Goal: Task Accomplishment & Management: Use online tool/utility

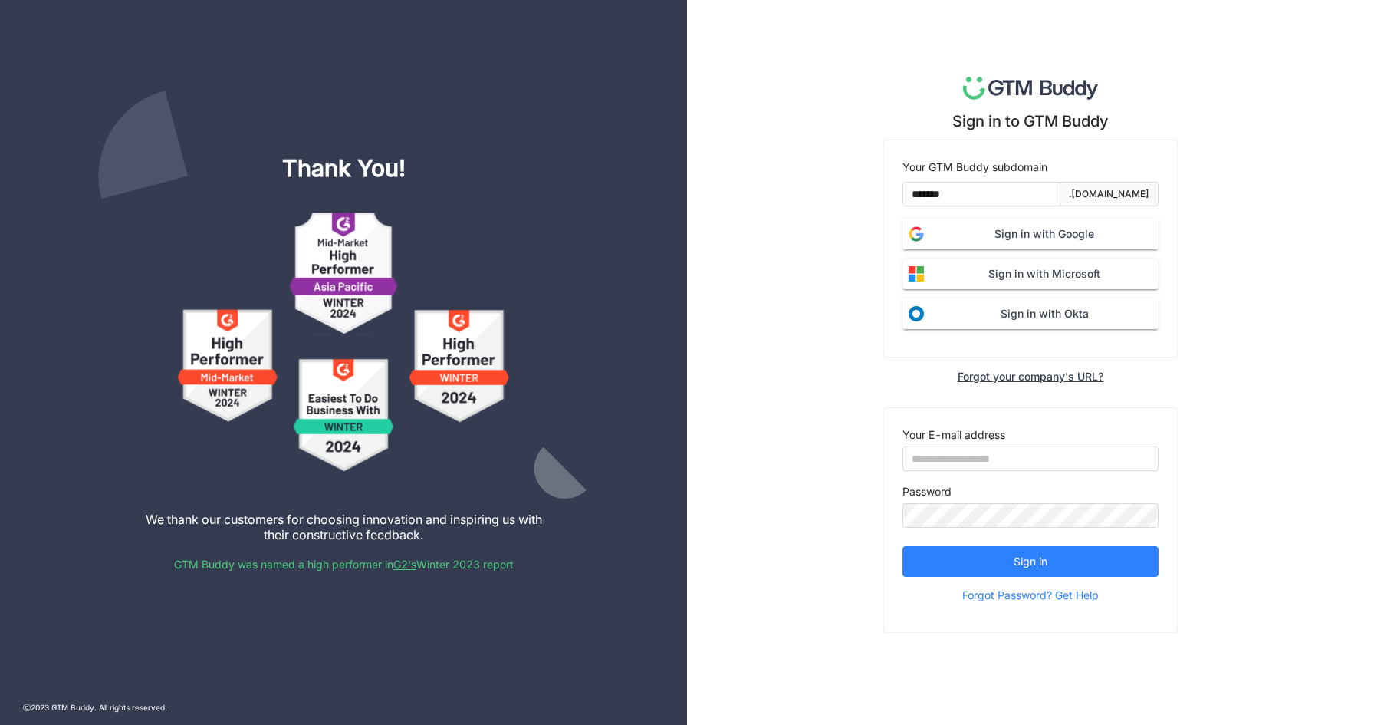
click at [1015, 232] on span "Sign in with Google" at bounding box center [1044, 233] width 229 height 17
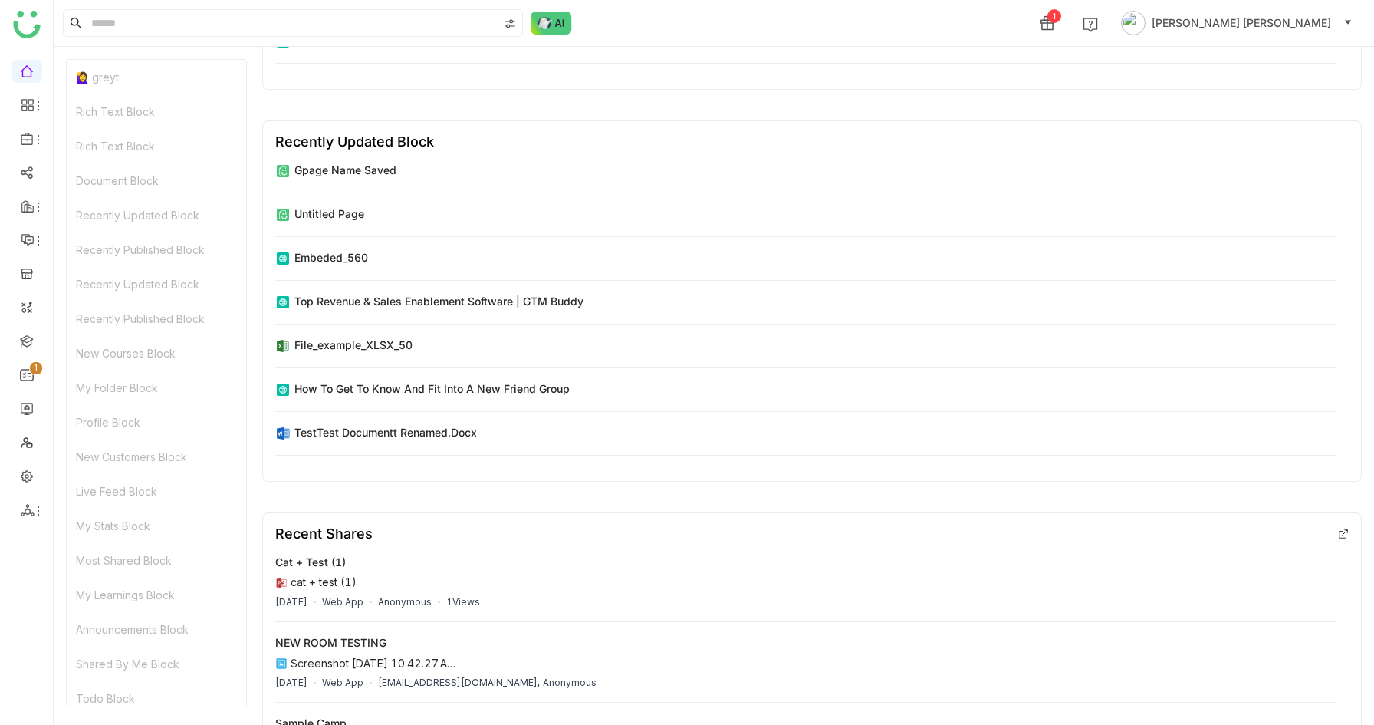
scroll to position [7143, 0]
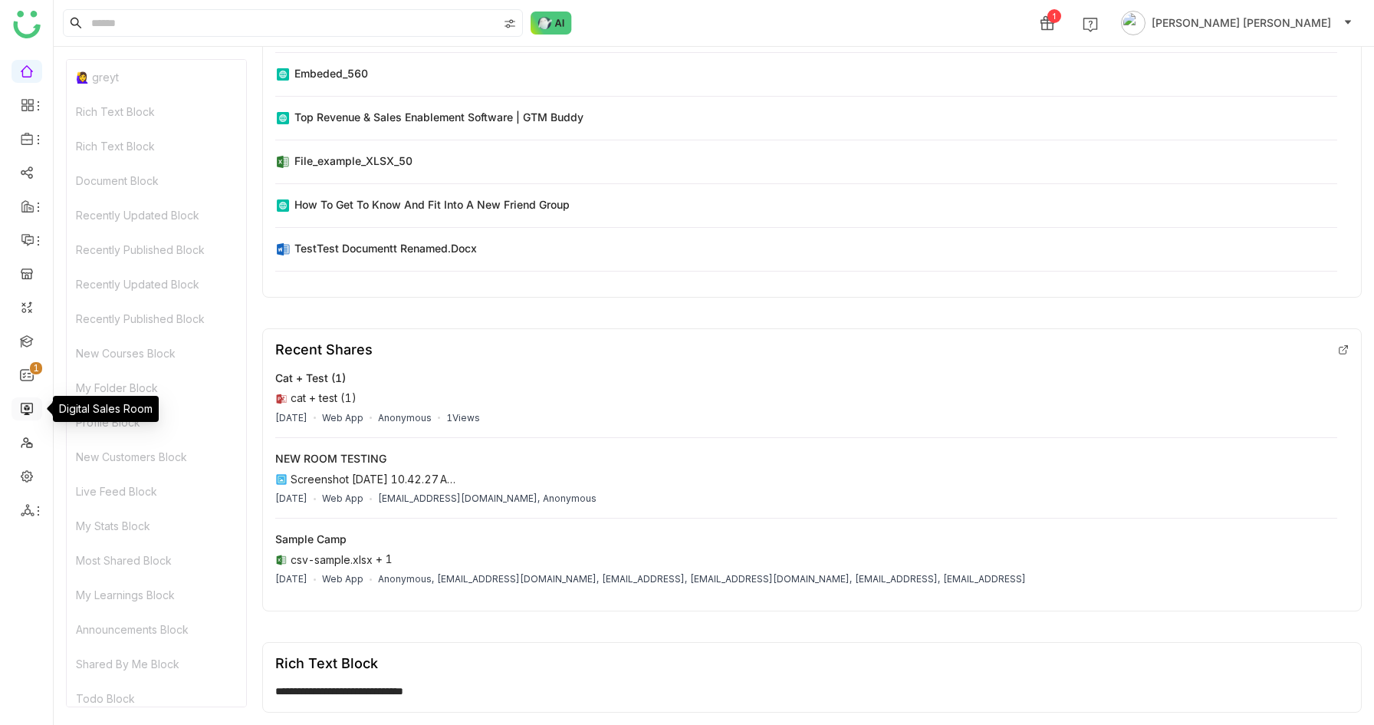
click at [25, 407] on link at bounding box center [27, 407] width 14 height 13
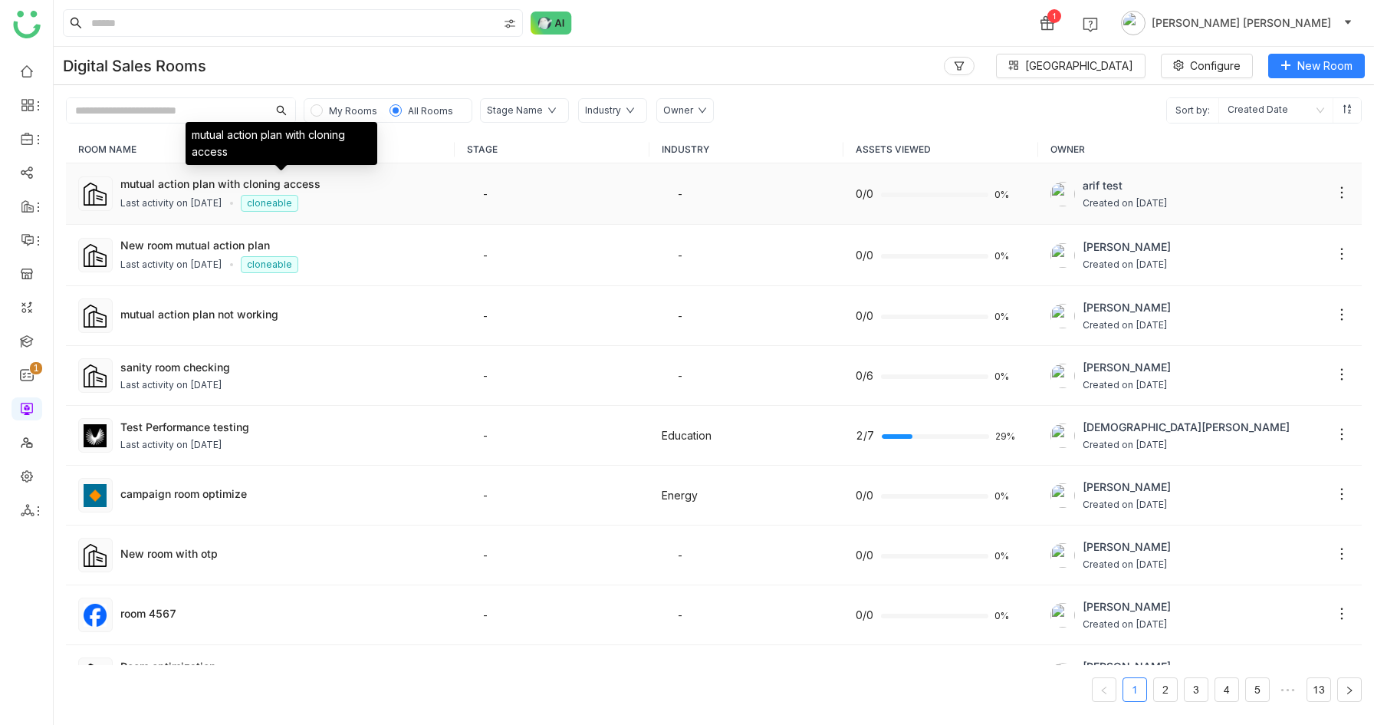
click at [368, 183] on div "mutual action plan with cloning access" at bounding box center [281, 184] width 322 height 16
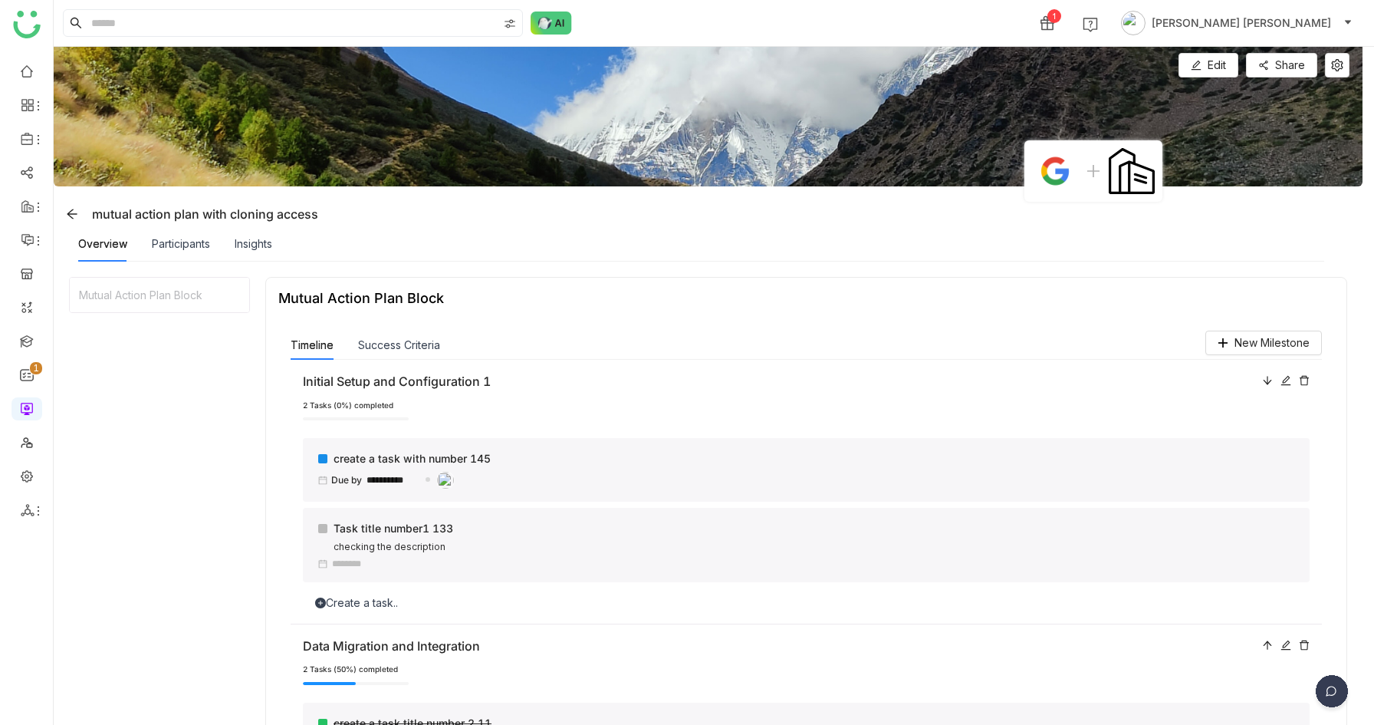
scroll to position [117, 0]
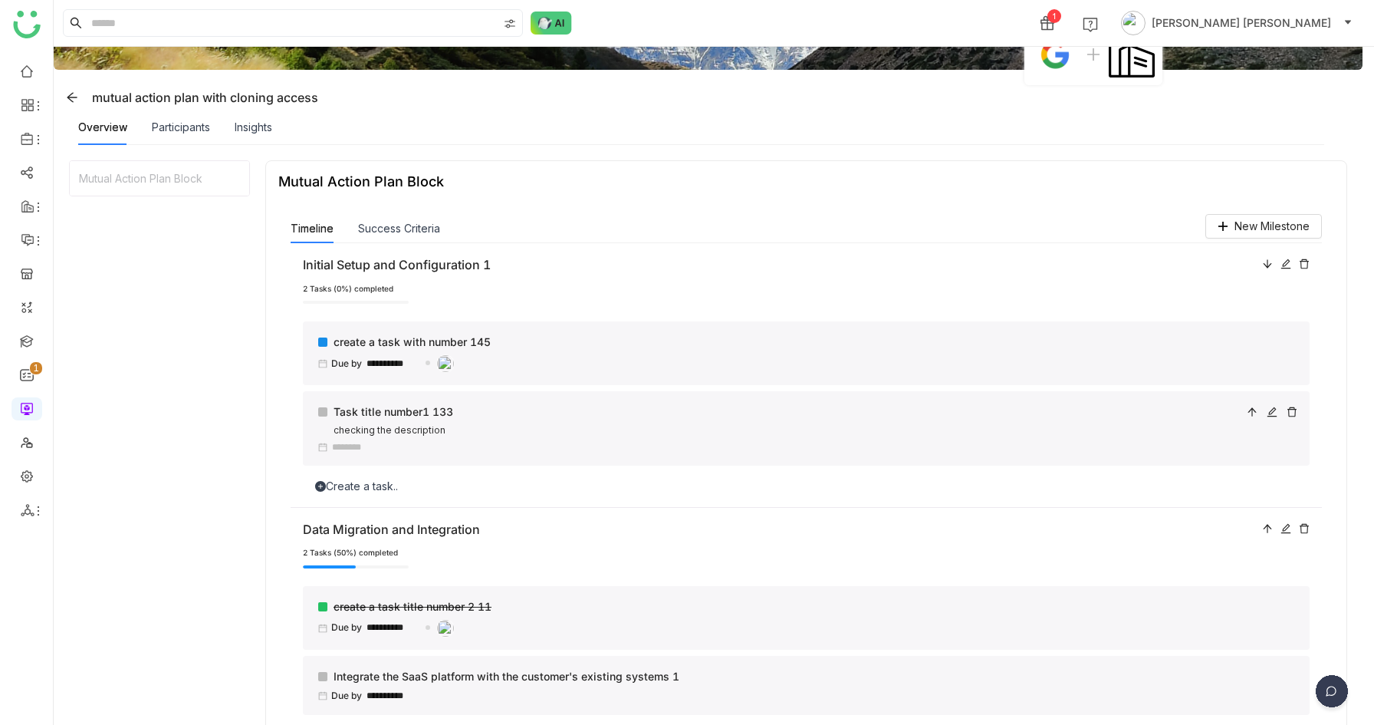
click at [1258, 405] on div at bounding box center [1252, 420] width 11 height 35
click at [169, 126] on div "Participants" at bounding box center [181, 127] width 58 height 17
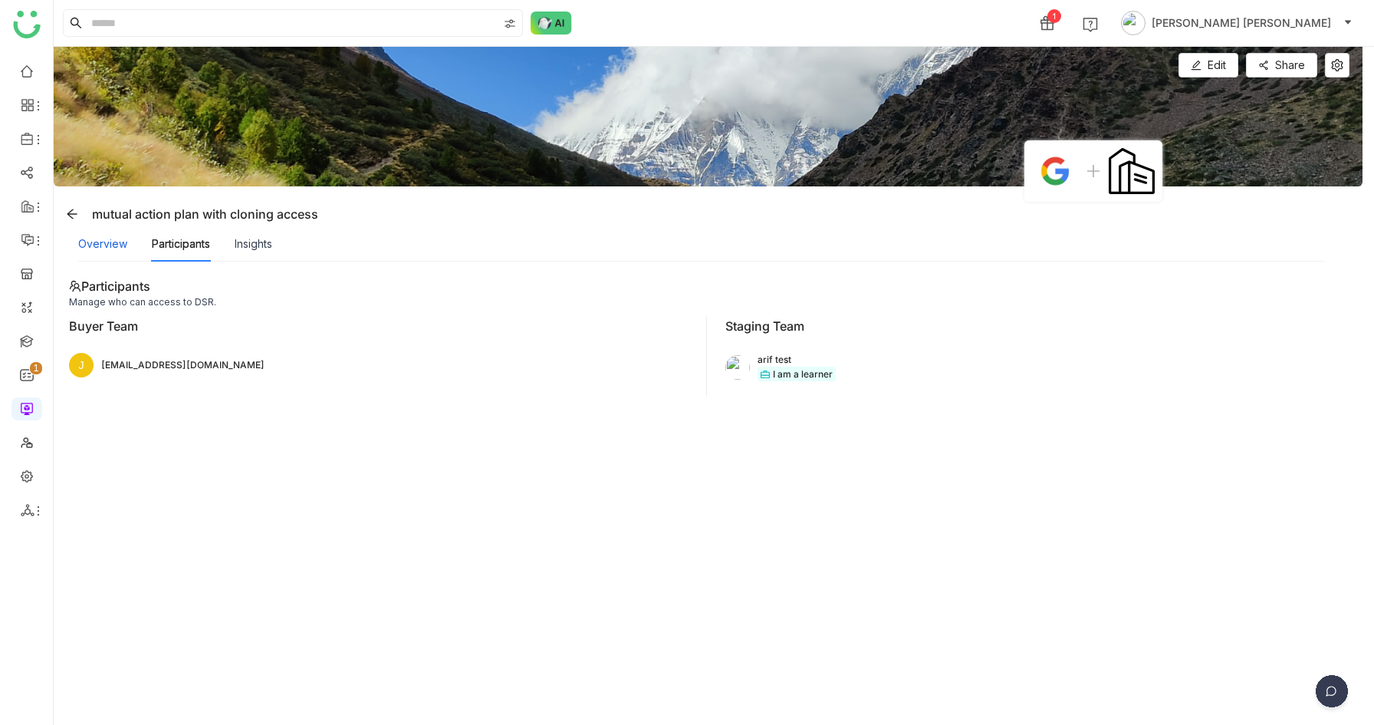
click at [113, 248] on div "Overview" at bounding box center [102, 243] width 49 height 17
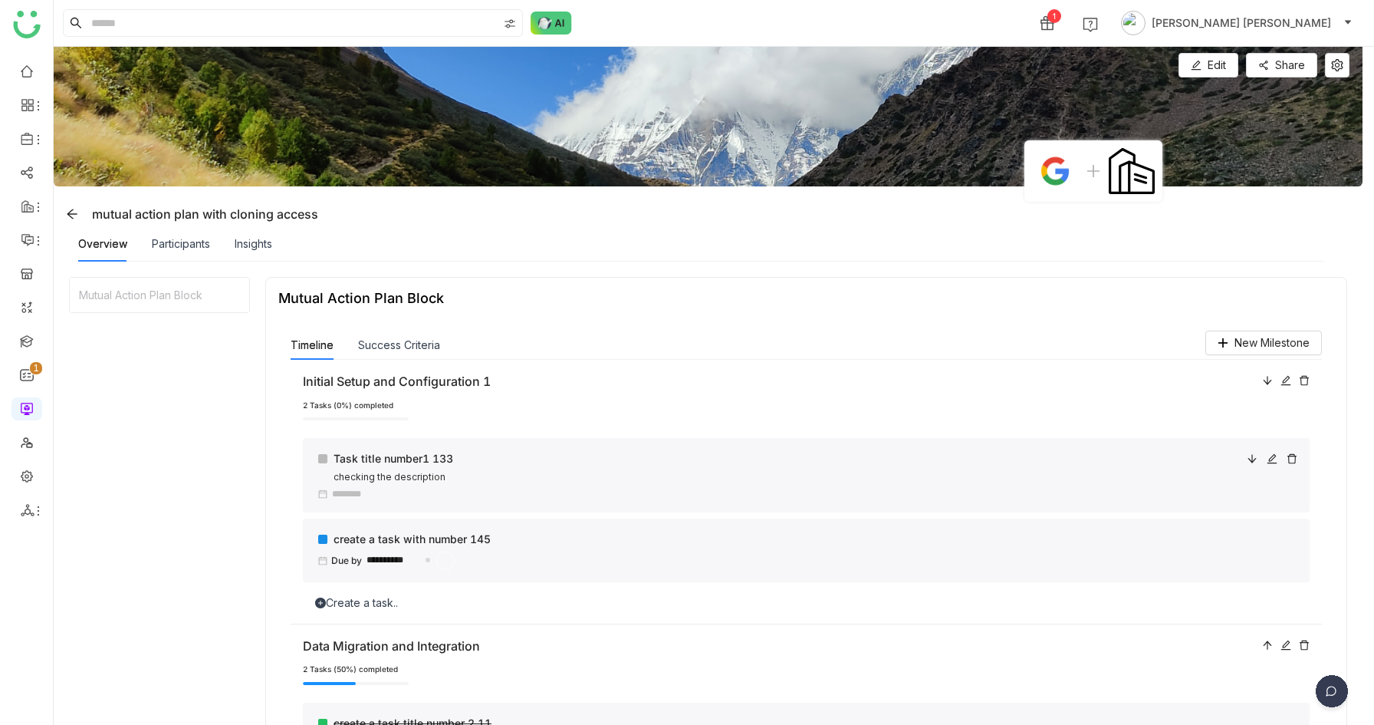
scroll to position [131, 0]
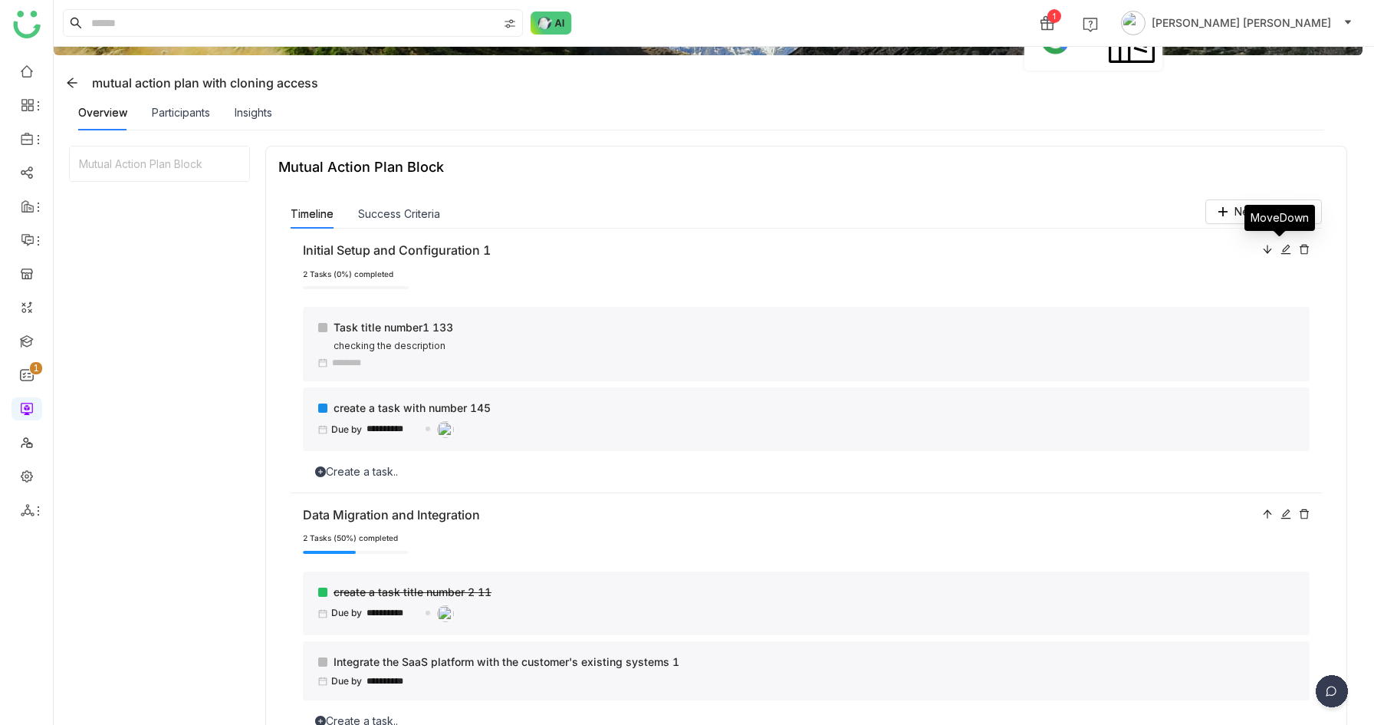
click at [1271, 247] on icon at bounding box center [1267, 249] width 8 height 8
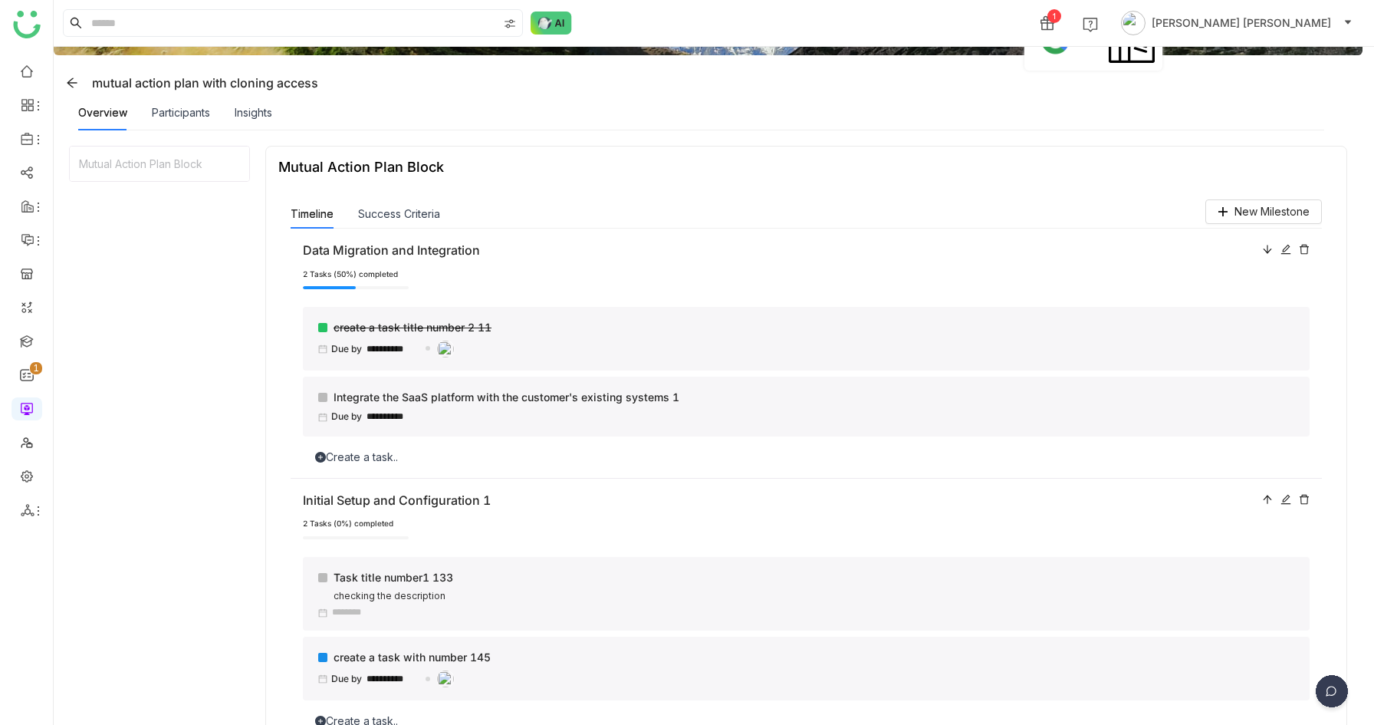
click at [187, 124] on div "Participants" at bounding box center [181, 112] width 58 height 35
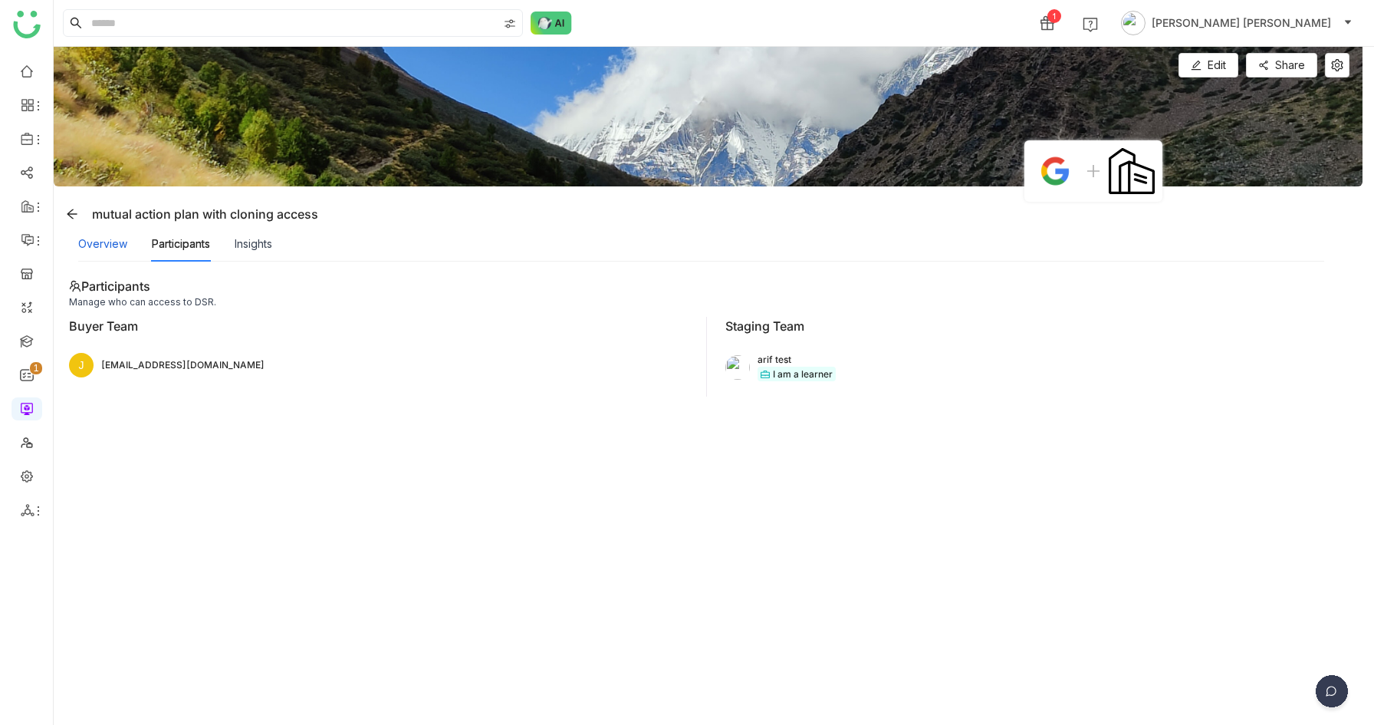
click at [107, 239] on div "Overview" at bounding box center [102, 243] width 49 height 17
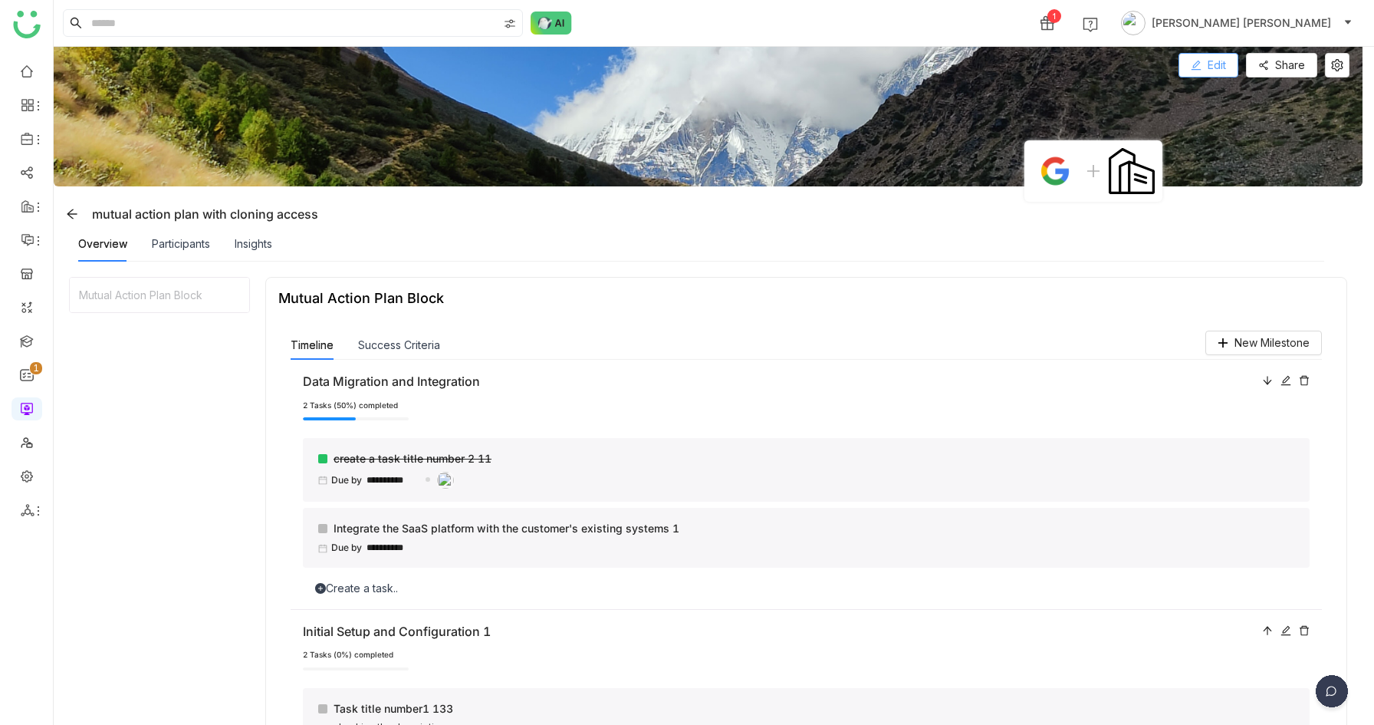
click at [1226, 65] on span "Edit" at bounding box center [1217, 65] width 18 height 17
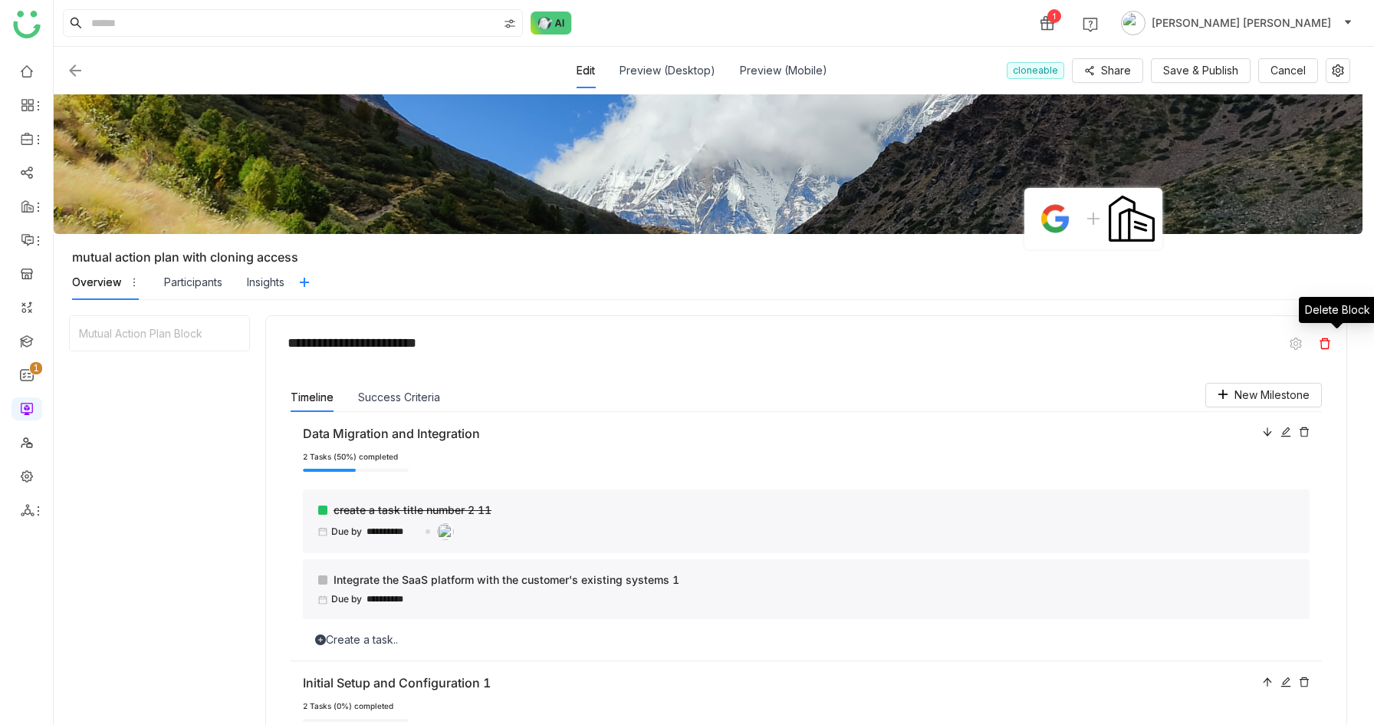
click at [1331, 340] on icon at bounding box center [1325, 342] width 11 height 11
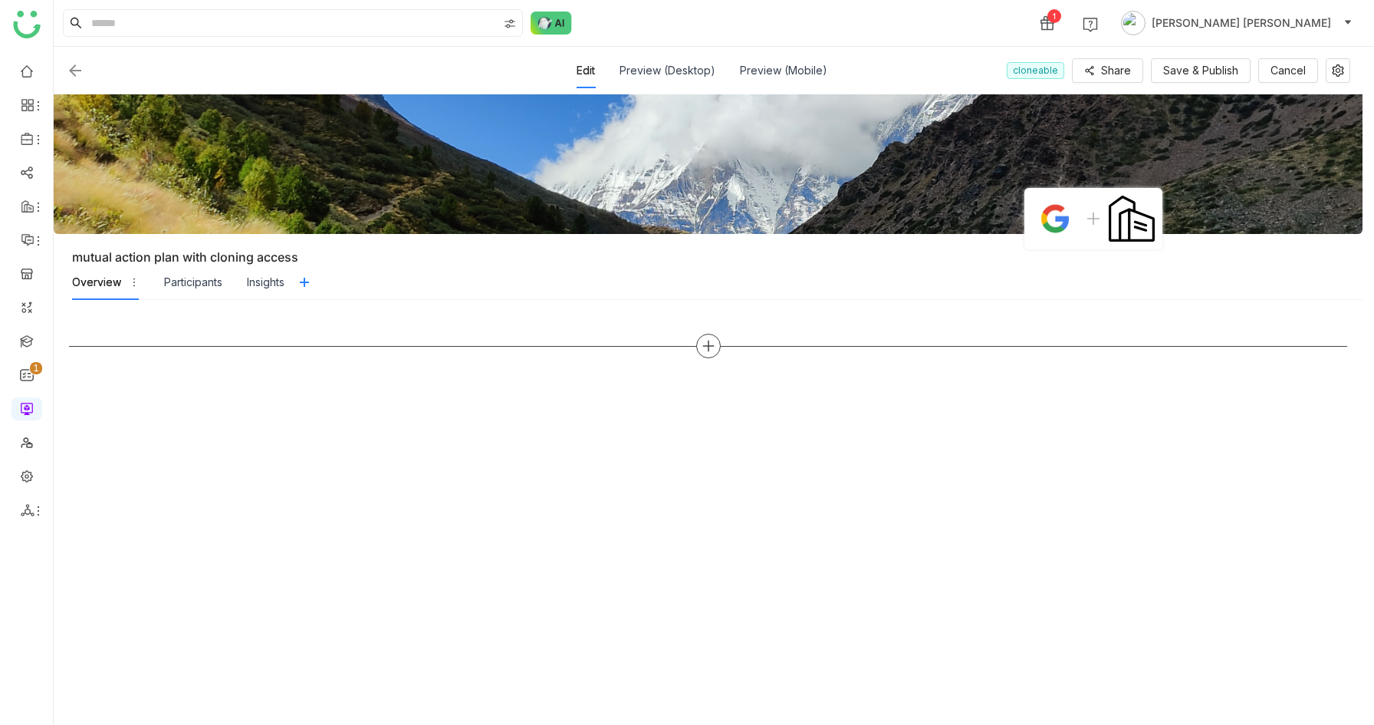
click at [712, 344] on icon at bounding box center [709, 346] width 14 height 14
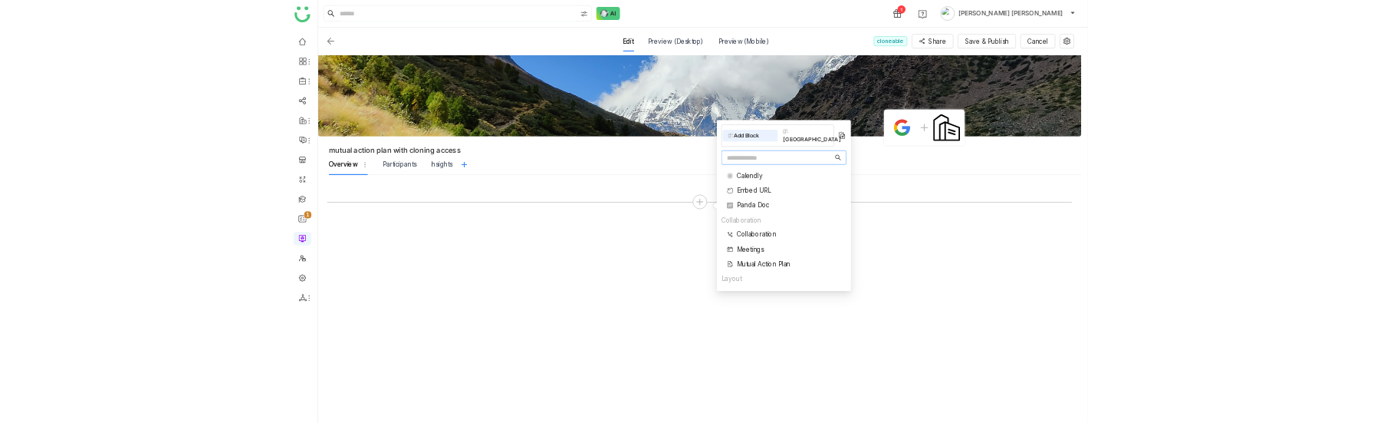
scroll to position [257, 0]
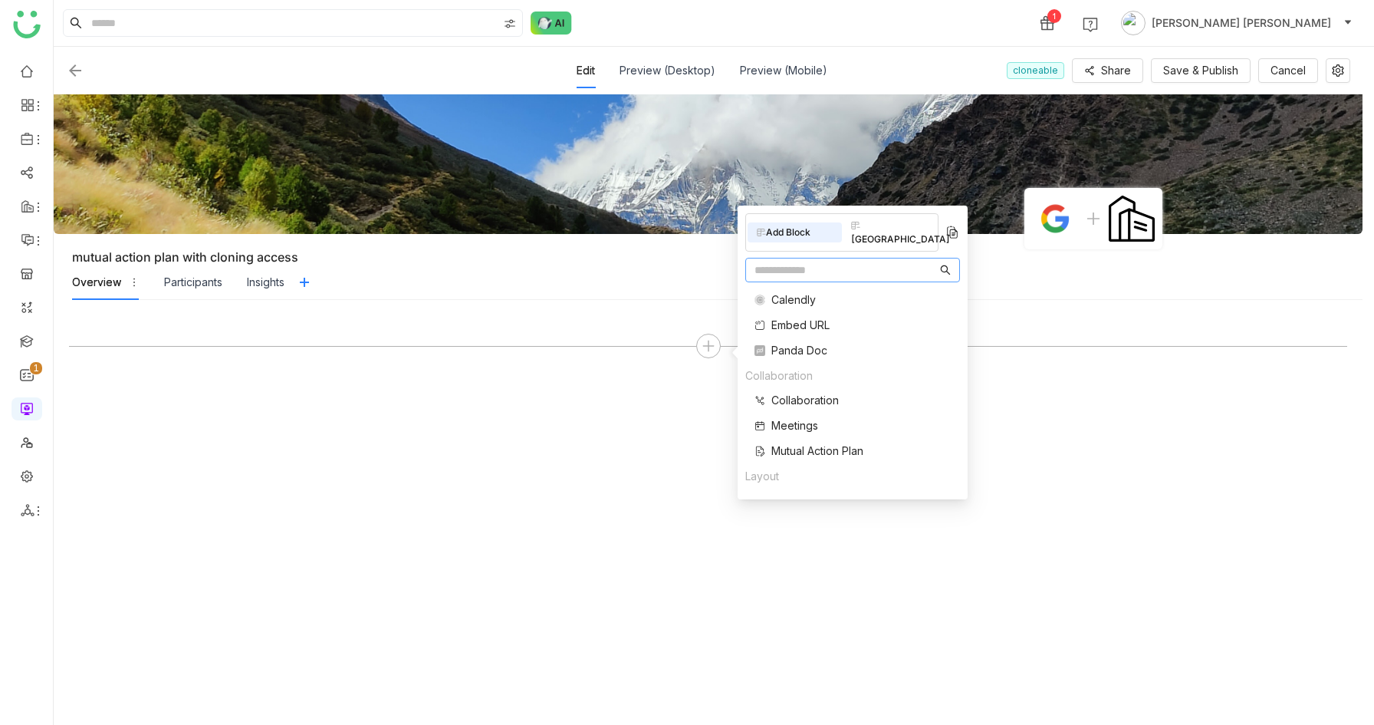
click at [794, 442] on span "Mutual Action Plan" at bounding box center [817, 450] width 92 height 16
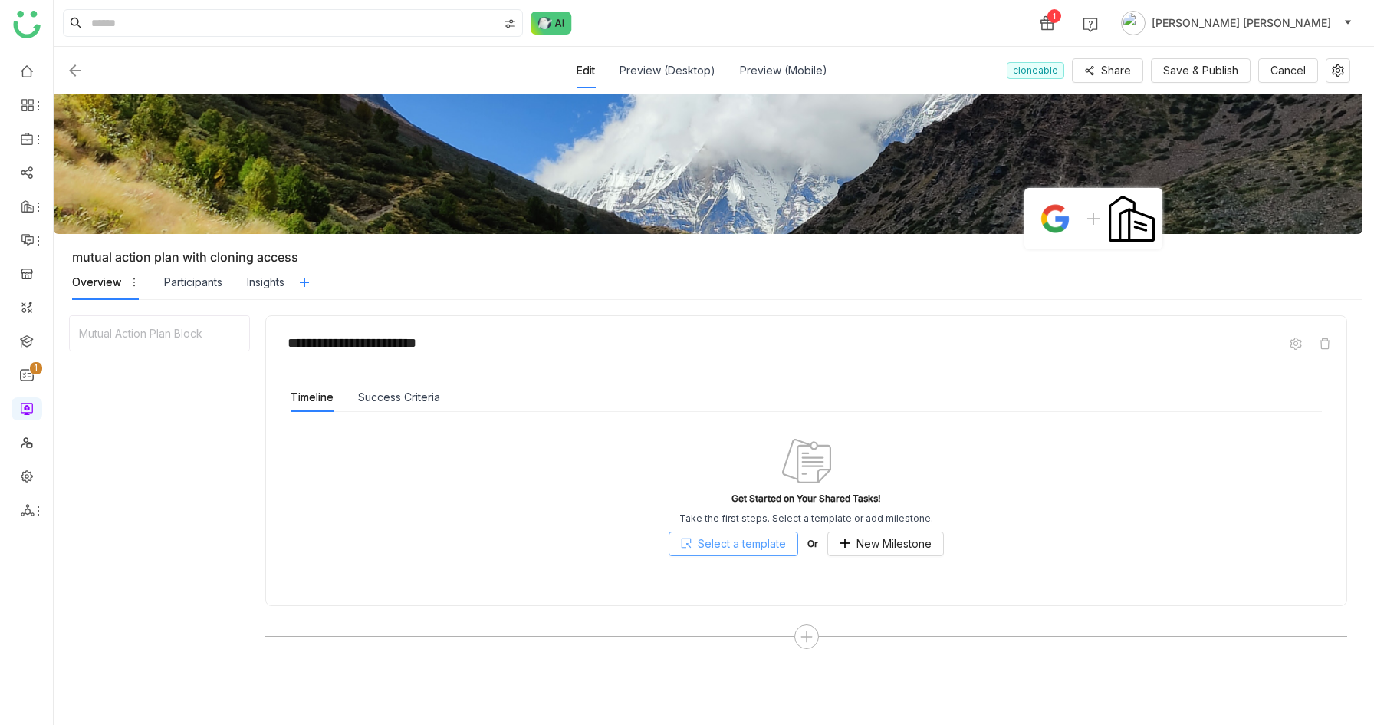
click at [766, 539] on span "Select a template" at bounding box center [742, 543] width 88 height 17
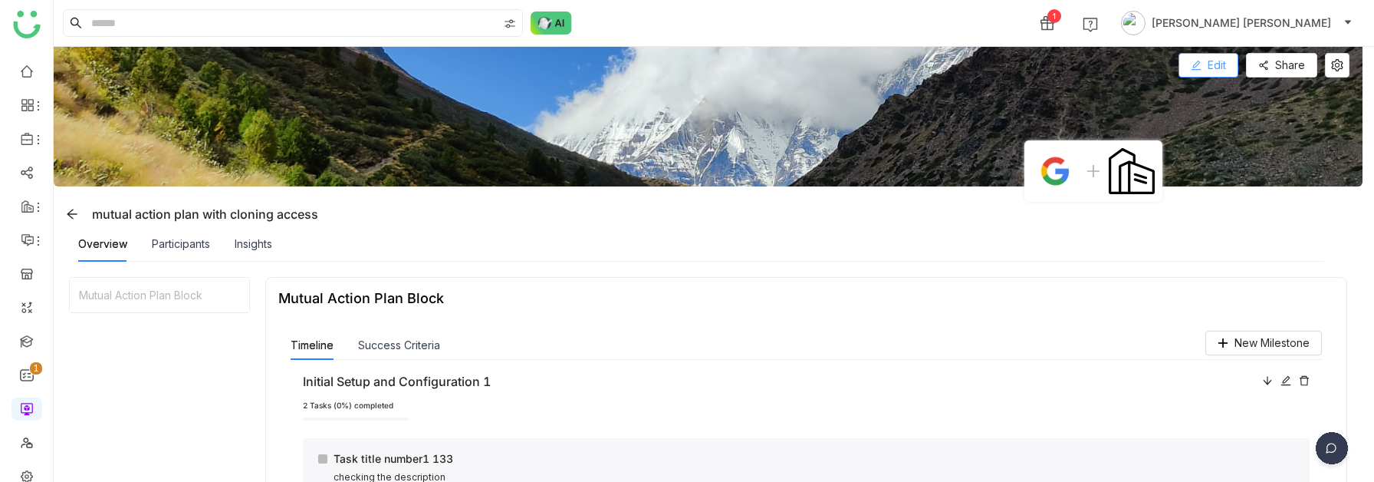
click at [1215, 65] on button "Edit" at bounding box center [1209, 65] width 60 height 25
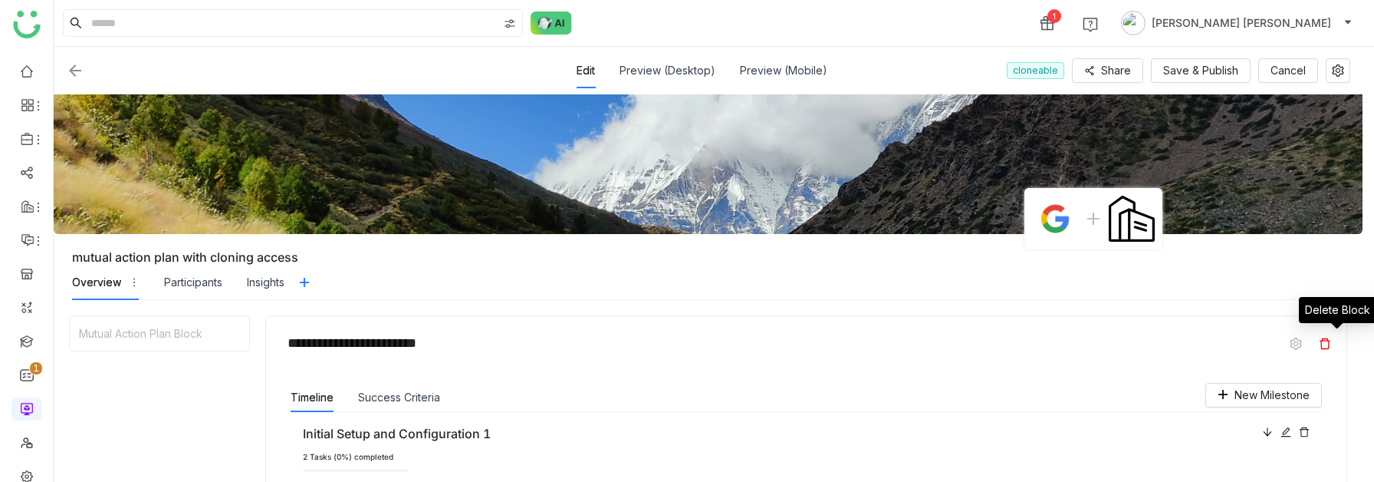
click at [1331, 344] on icon at bounding box center [1325, 343] width 12 height 12
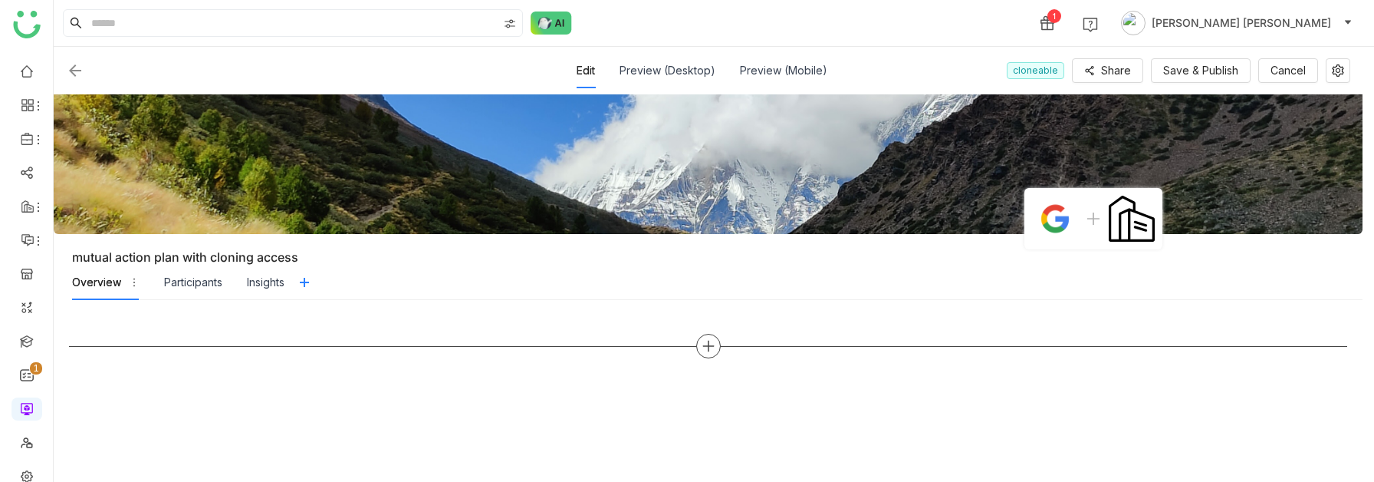
click at [712, 346] on icon at bounding box center [707, 347] width 11 height 2
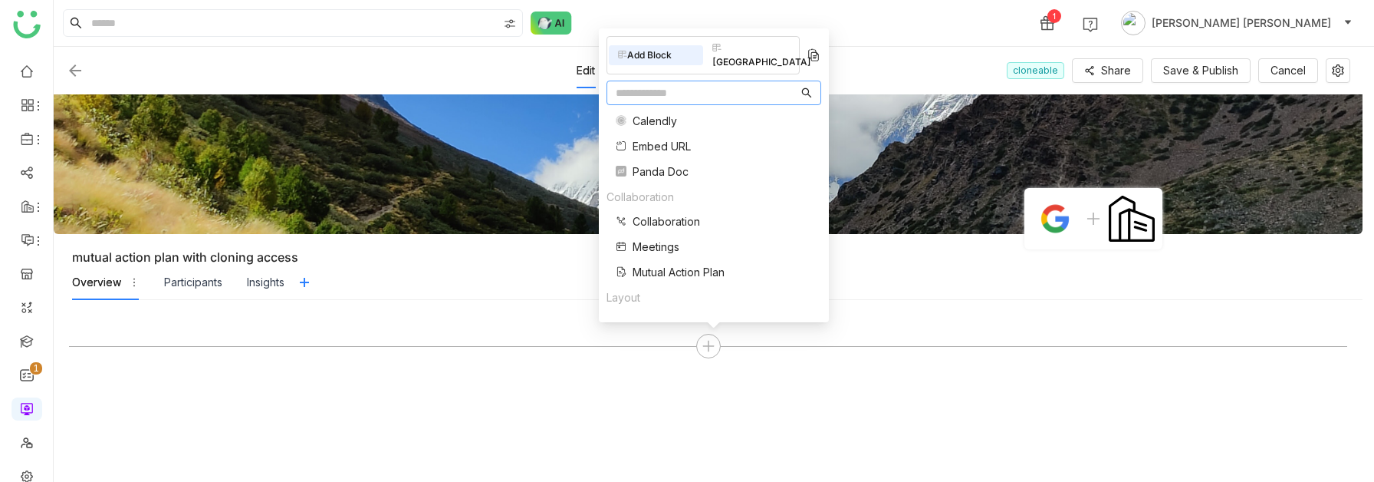
scroll to position [274, 0]
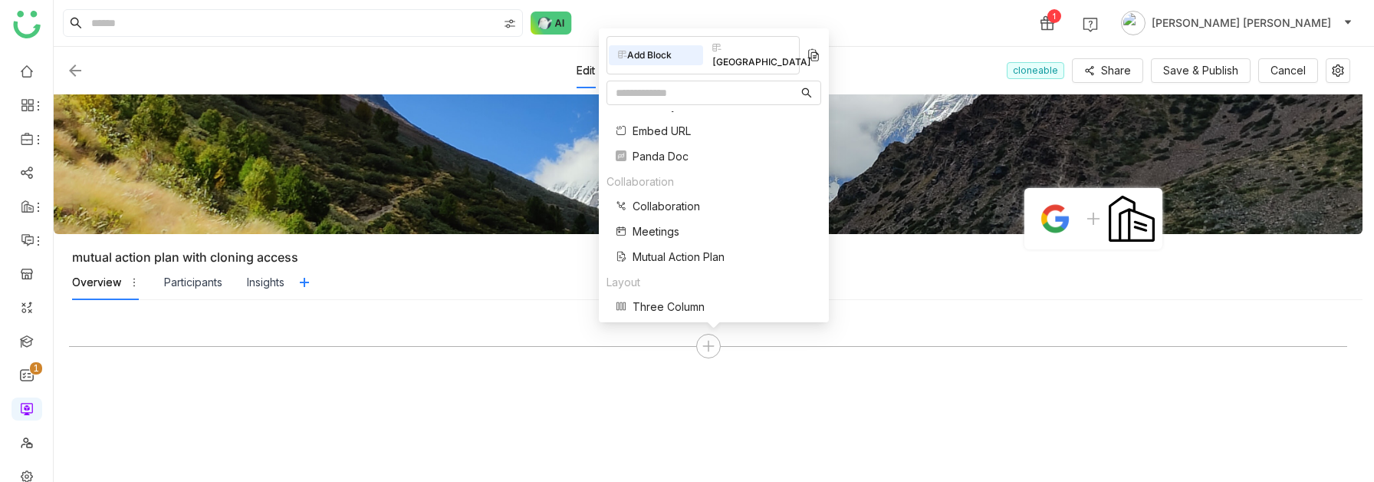
click at [659, 251] on span "Mutual Action Plan" at bounding box center [679, 256] width 92 height 16
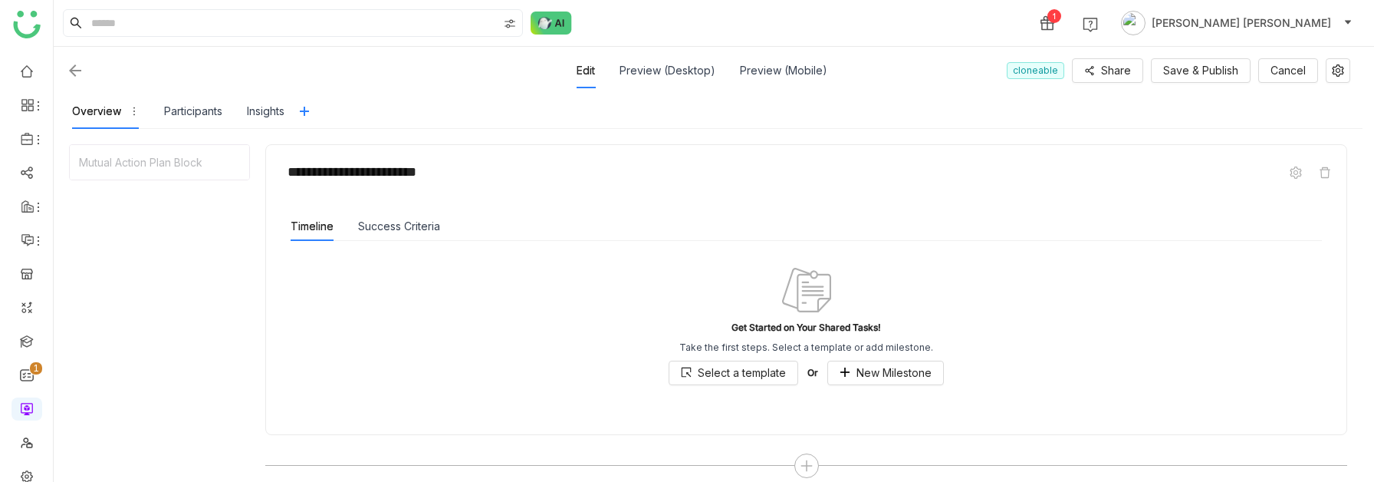
scroll to position [185, 0]
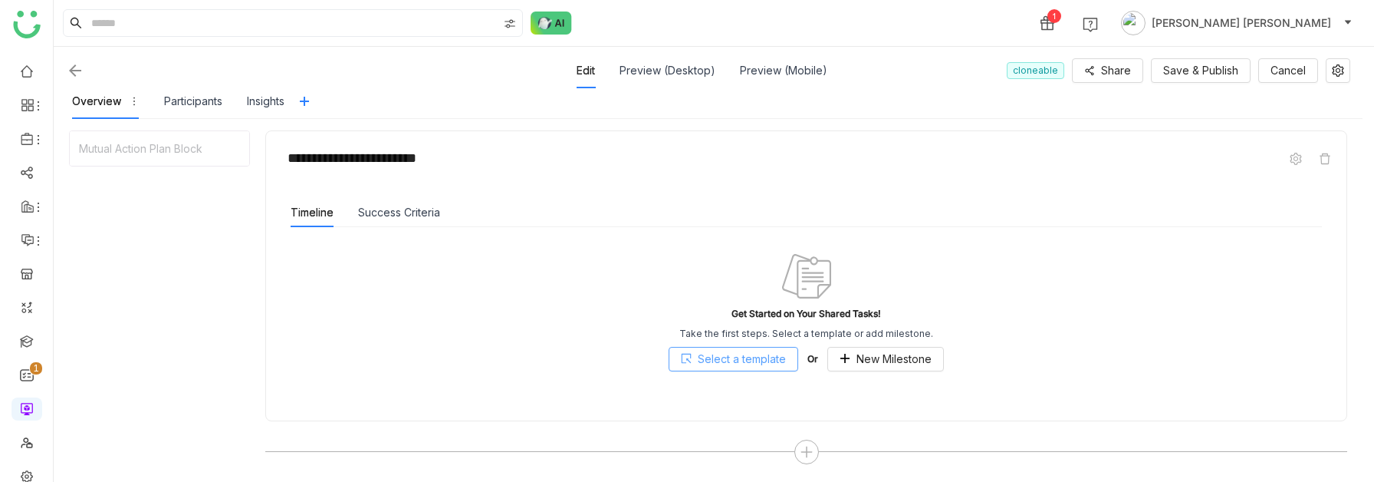
click at [718, 356] on span "Select a template" at bounding box center [742, 358] width 88 height 17
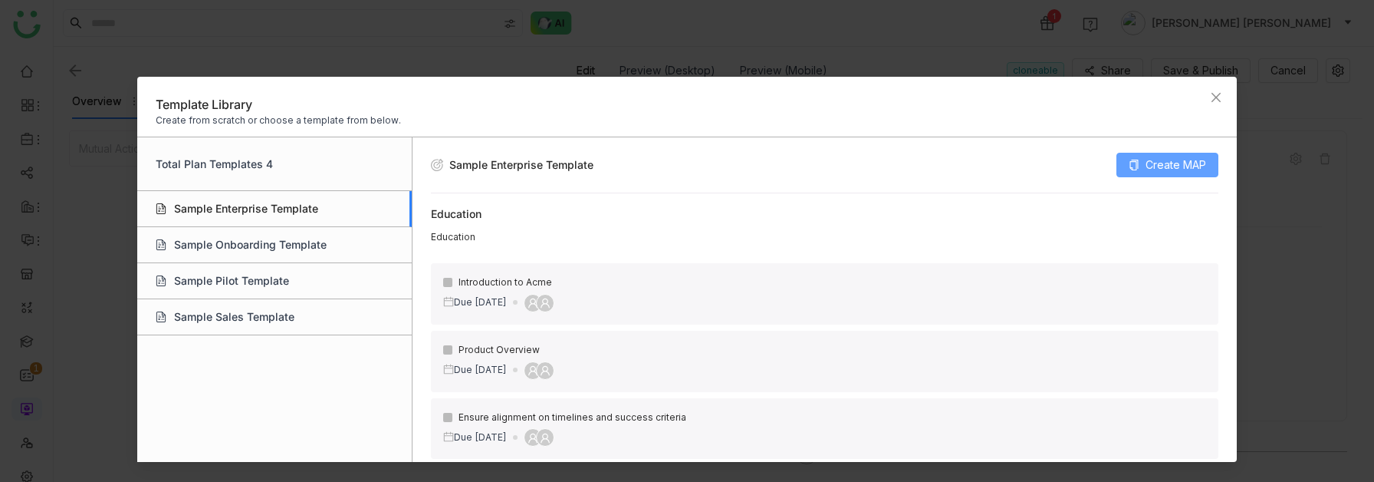
click at [1169, 165] on span "Create MAP" at bounding box center [1176, 164] width 61 height 17
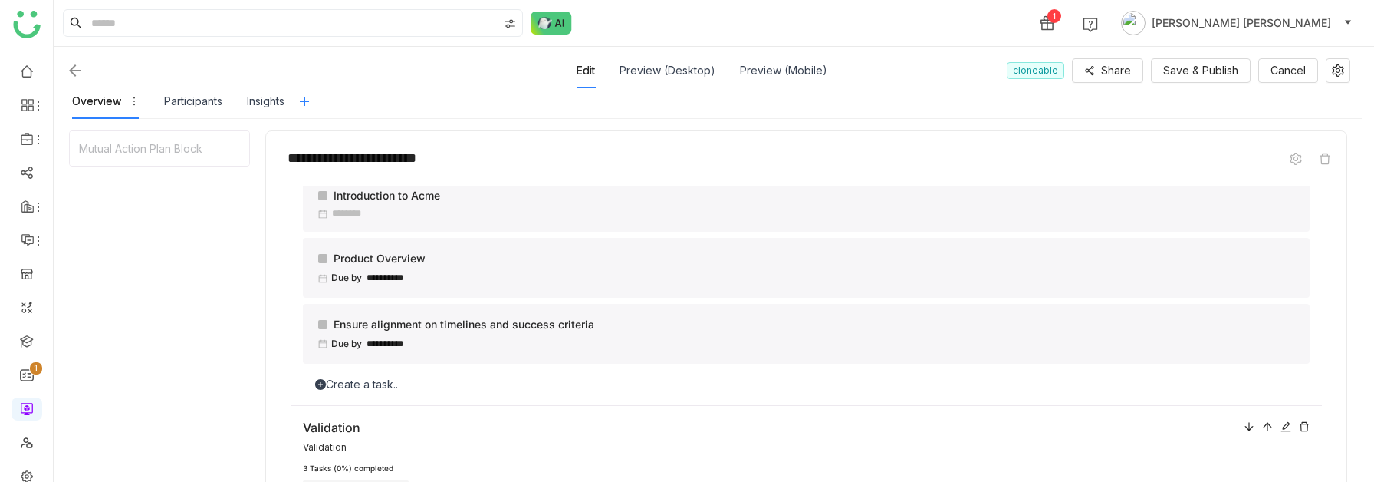
scroll to position [148, 0]
click at [340, 390] on div "Create a task.." at bounding box center [806, 383] width 1007 height 17
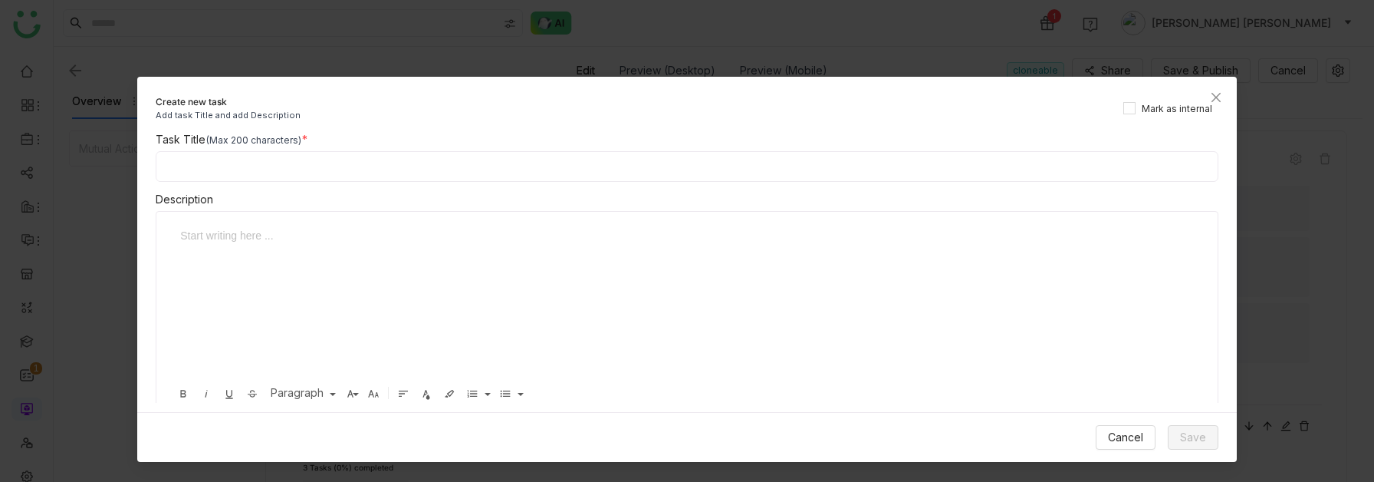
click at [311, 171] on input at bounding box center [687, 166] width 1063 height 31
type input "****"
click at [1204, 422] on span "Save" at bounding box center [1193, 437] width 26 height 17
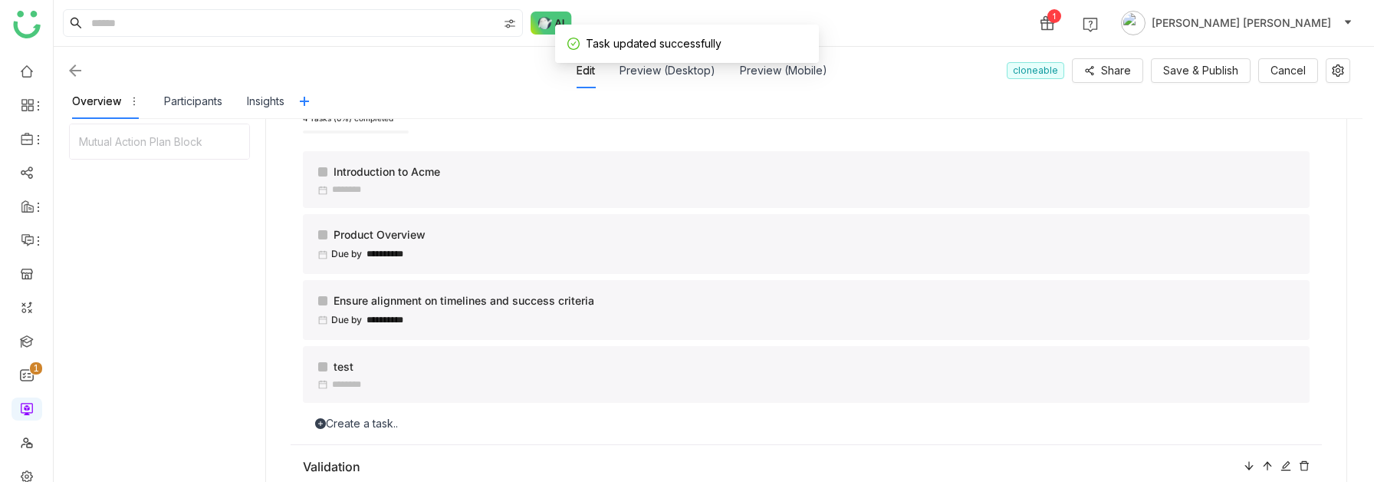
scroll to position [100, 0]
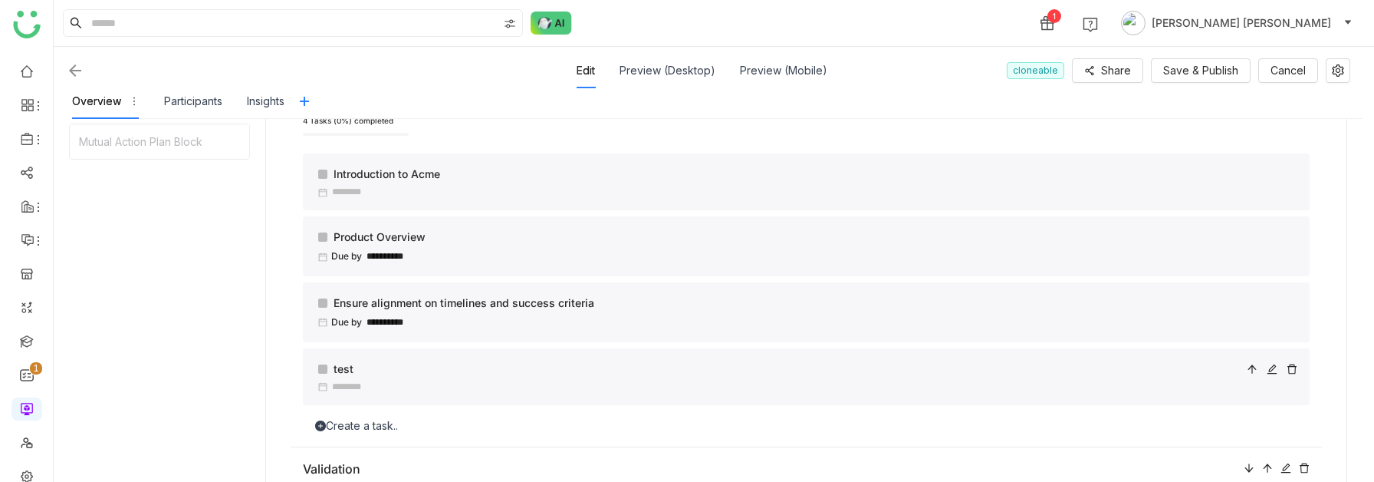
click at [324, 367] on div at bounding box center [322, 368] width 9 height 9
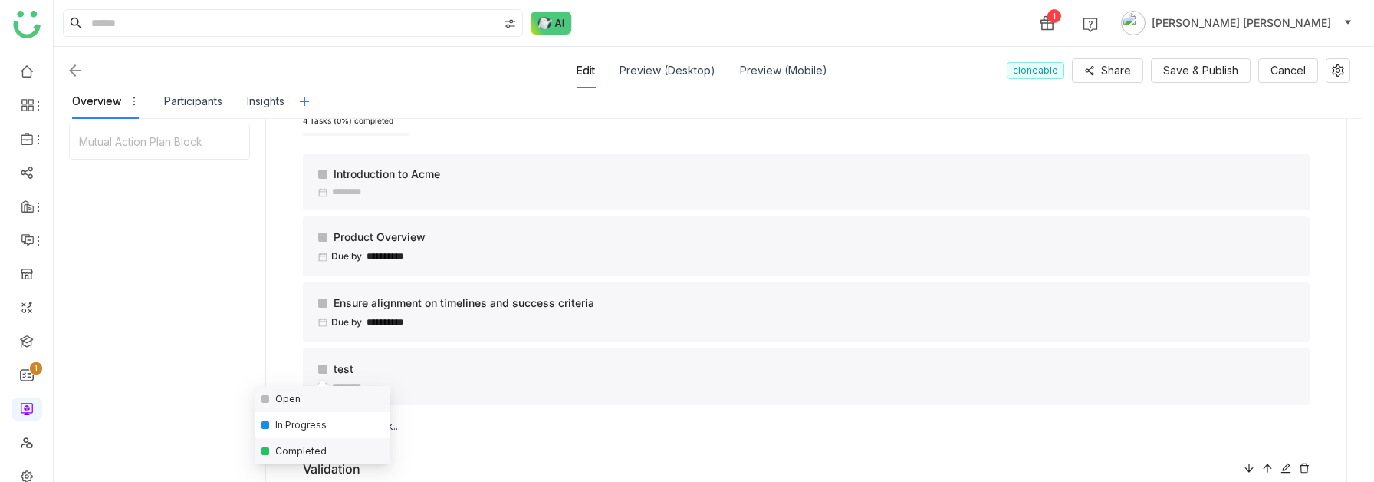
click at [318, 422] on div "Completed" at bounding box center [322, 451] width 135 height 26
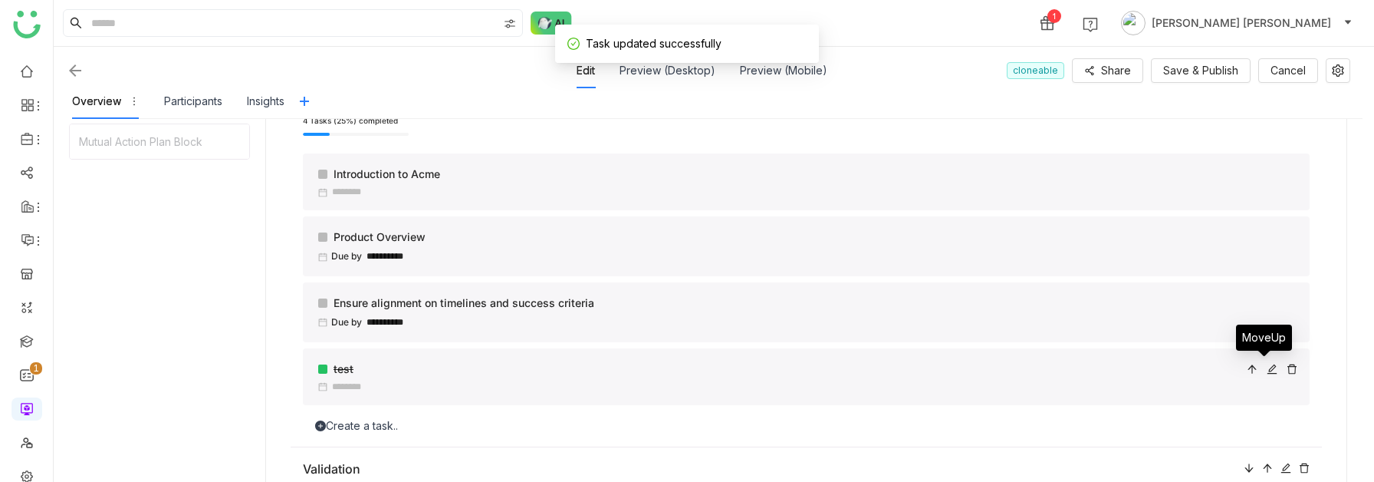
click at [1256, 367] on icon at bounding box center [1252, 368] width 8 height 8
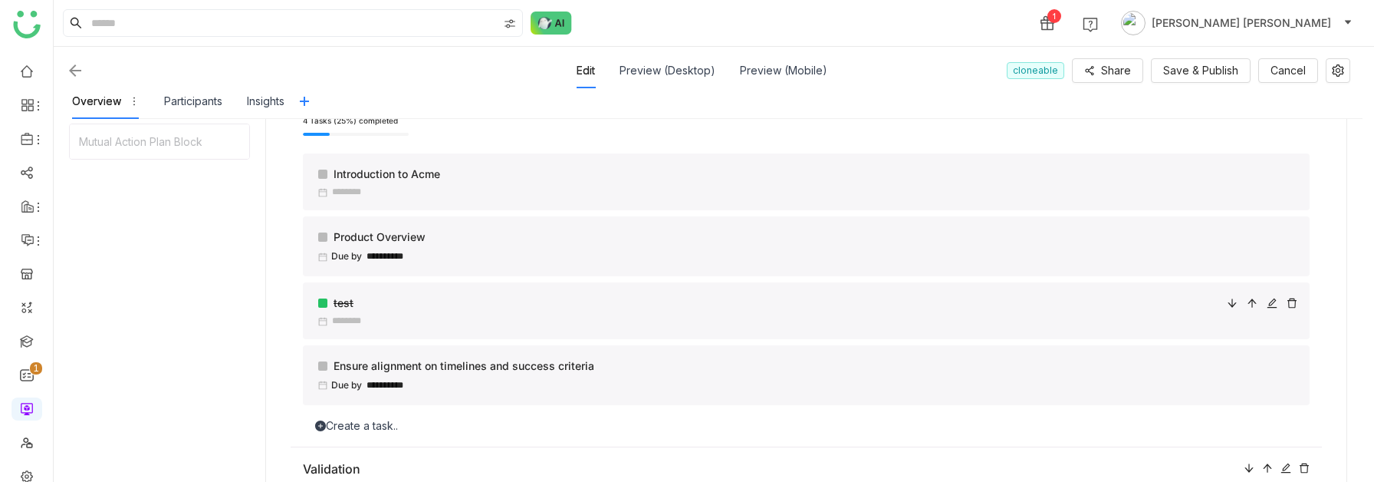
click at [1257, 300] on div at bounding box center [1262, 302] width 71 height 17
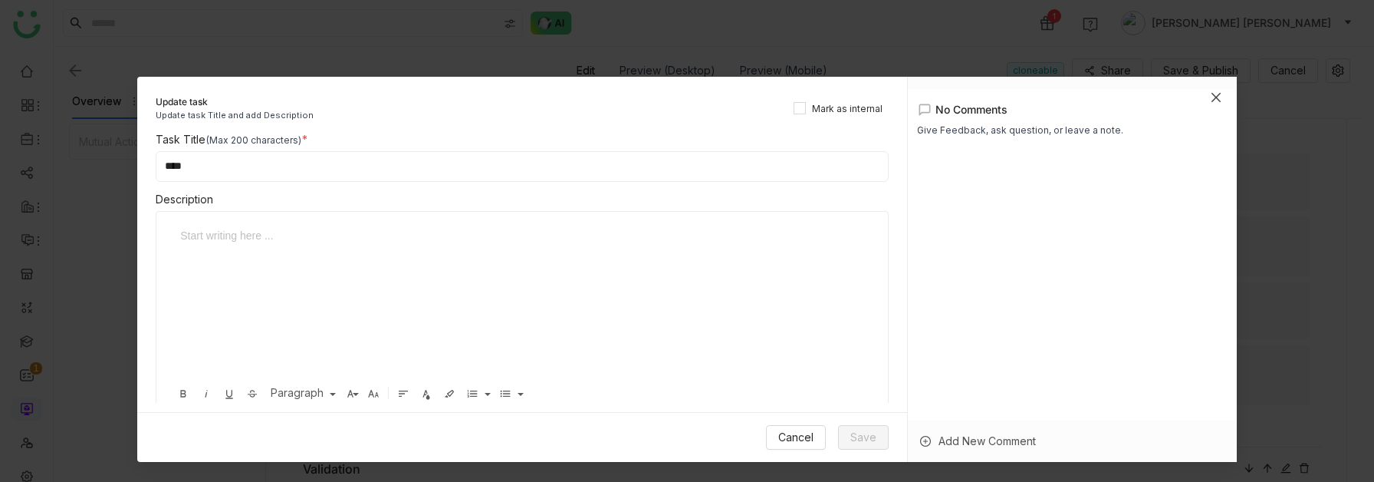
click at [1212, 95] on icon "Close" at bounding box center [1216, 97] width 12 height 12
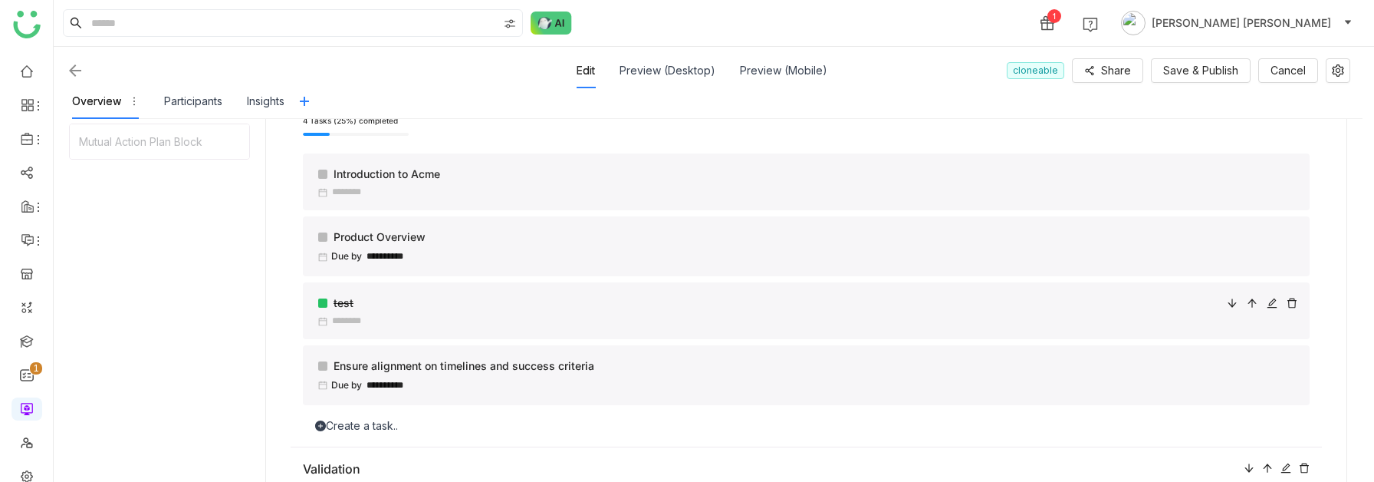
click at [1256, 301] on icon at bounding box center [1252, 302] width 8 height 8
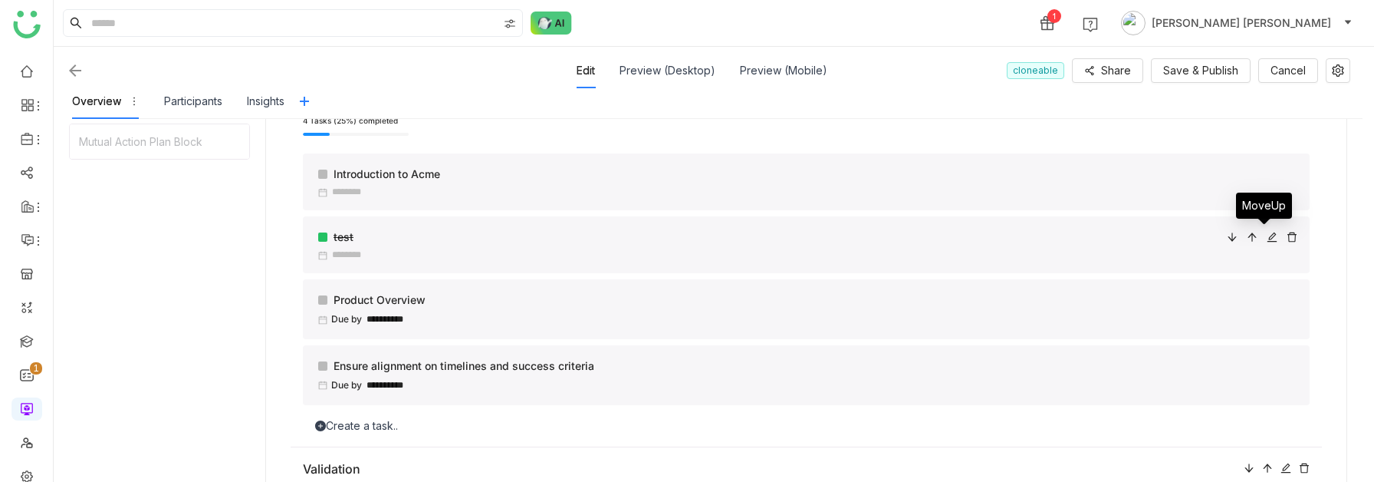
click at [1258, 230] on div at bounding box center [1252, 237] width 11 height 17
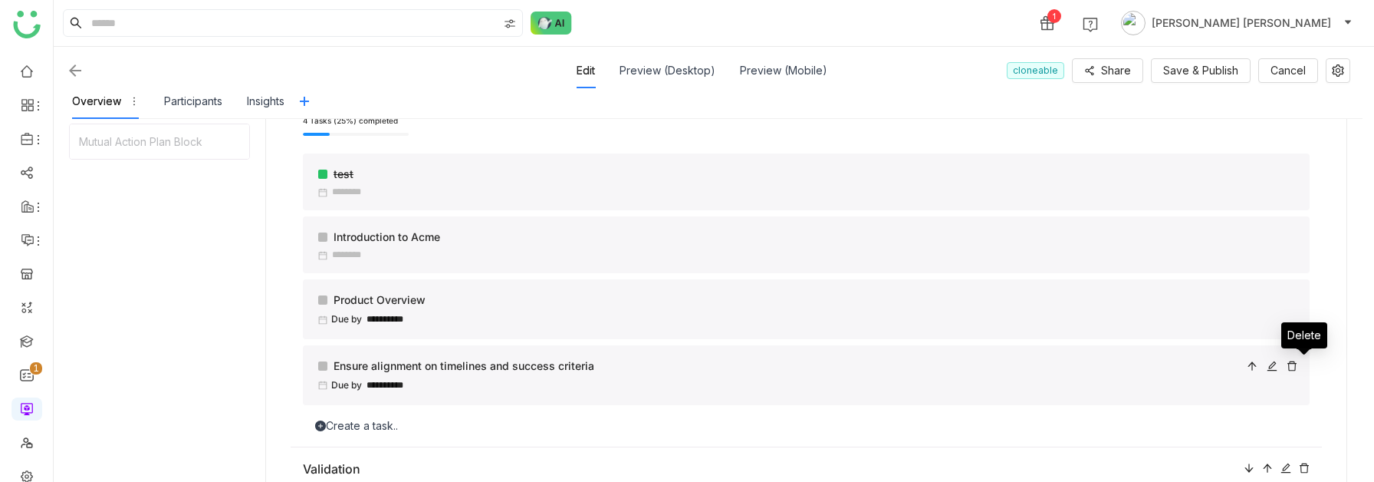
click at [1298, 369] on icon at bounding box center [1292, 365] width 11 height 11
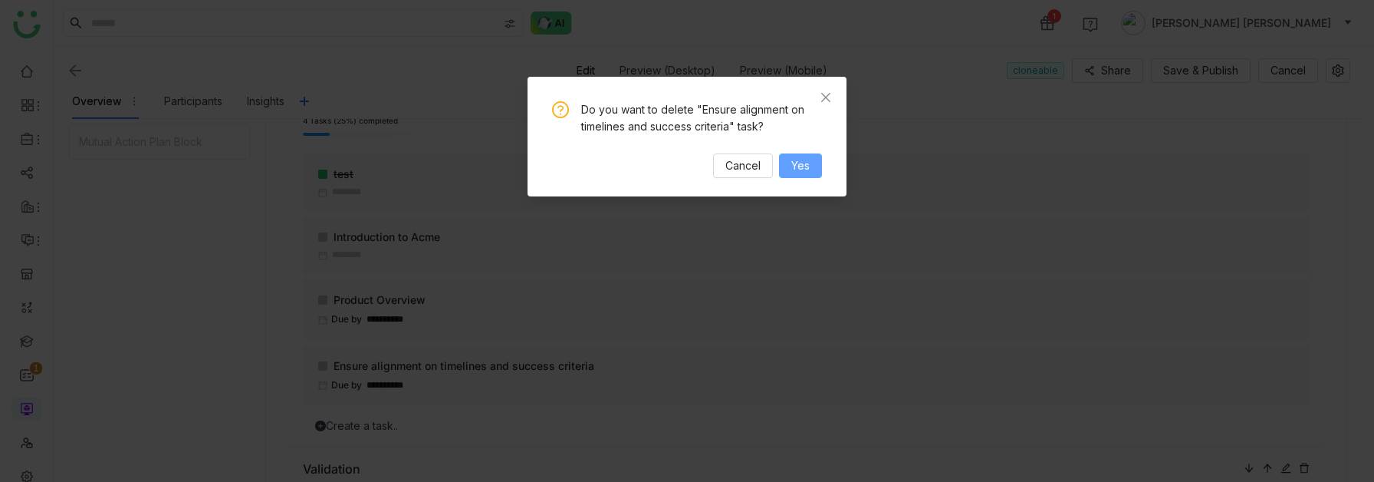
click at [814, 167] on button "Yes" at bounding box center [800, 165] width 43 height 25
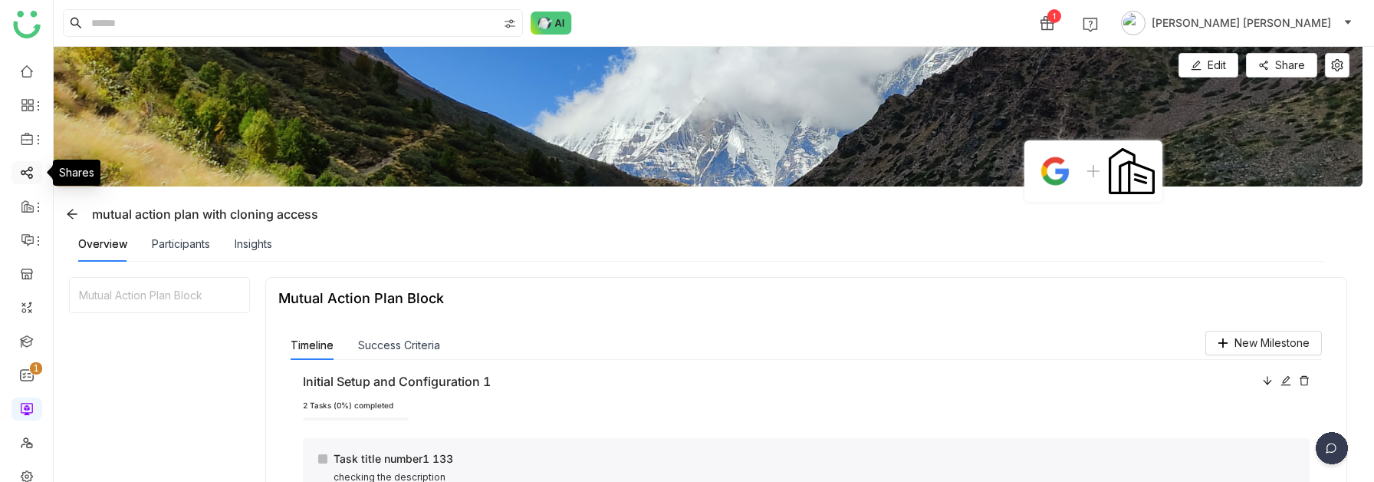
click at [26, 169] on link at bounding box center [27, 171] width 14 height 13
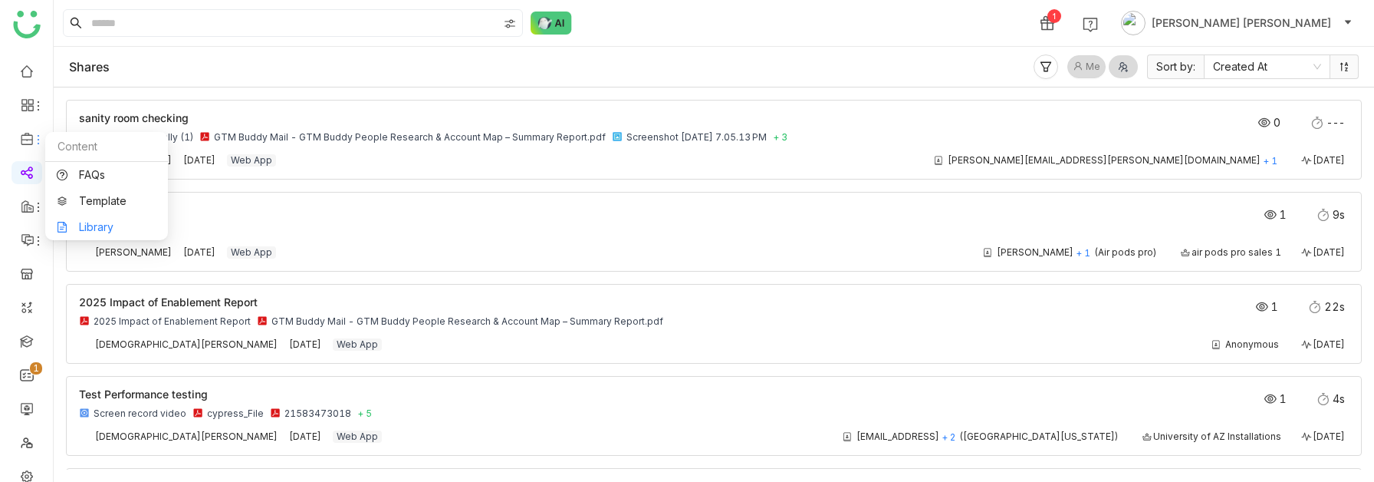
click at [80, 222] on link "Library" at bounding box center [107, 227] width 100 height 11
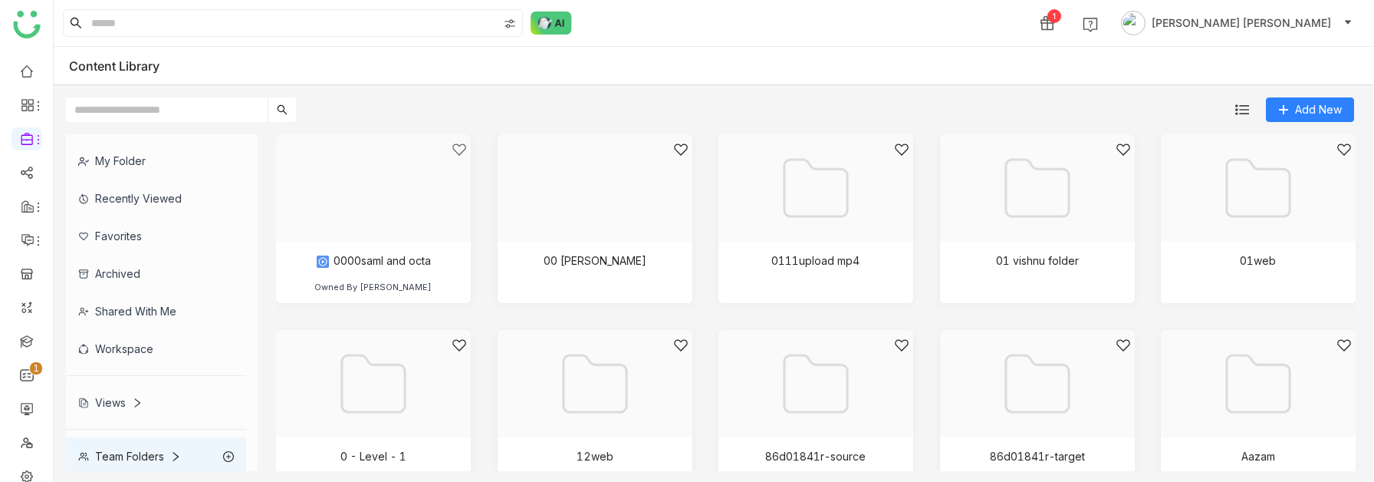
scroll to position [4, 0]
click at [138, 198] on div "Recently Viewed" at bounding box center [156, 195] width 180 height 38
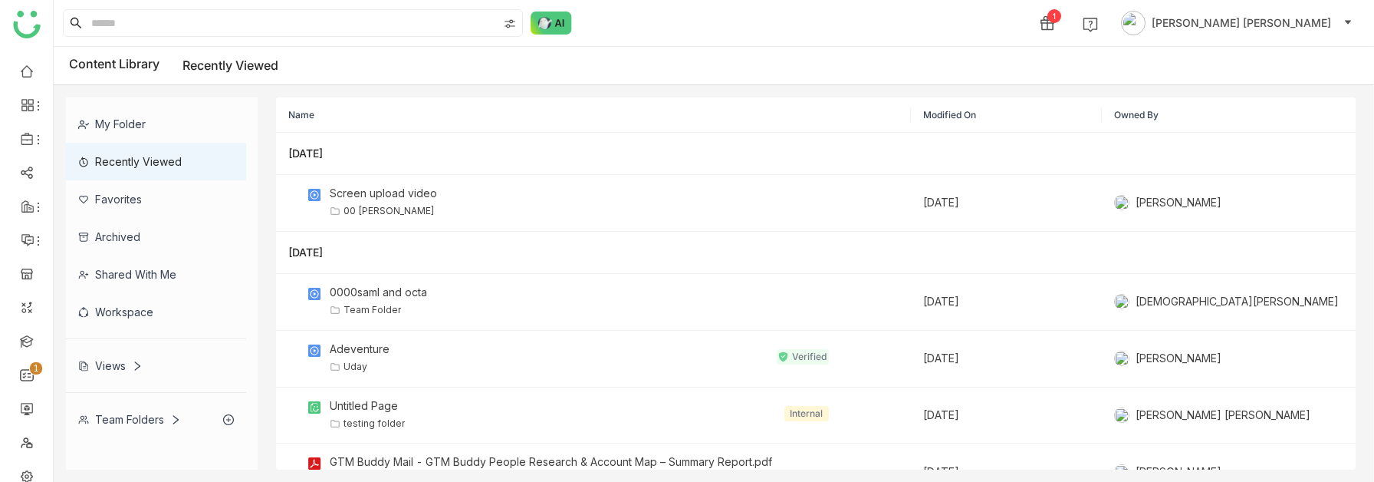
click at [151, 125] on div "My Folder" at bounding box center [156, 124] width 180 height 38
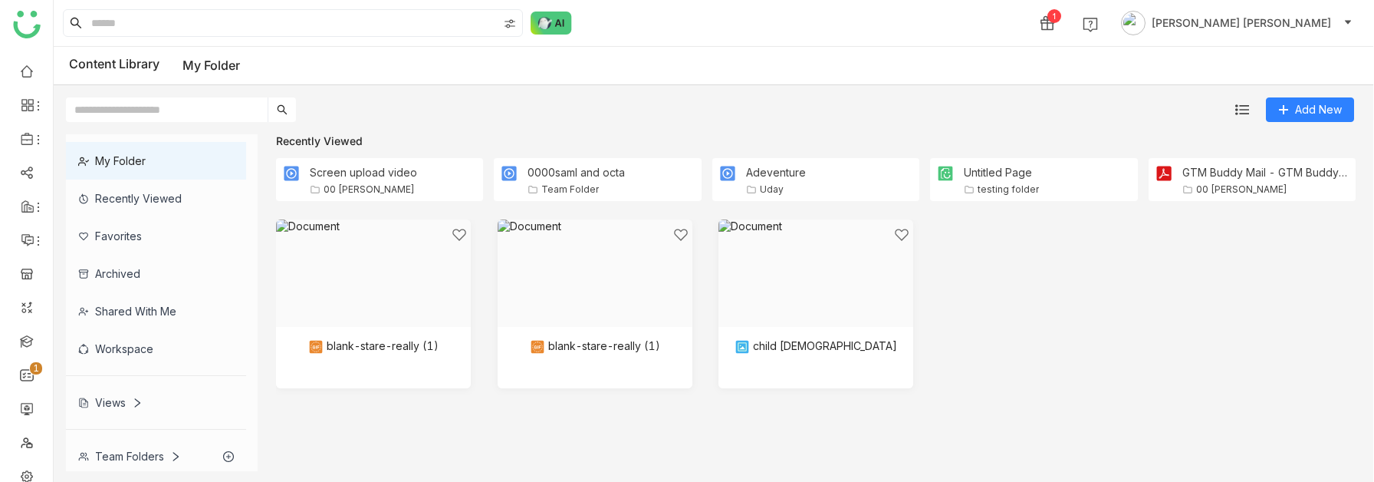
click at [123, 462] on div "Team Folders" at bounding box center [129, 455] width 103 height 13
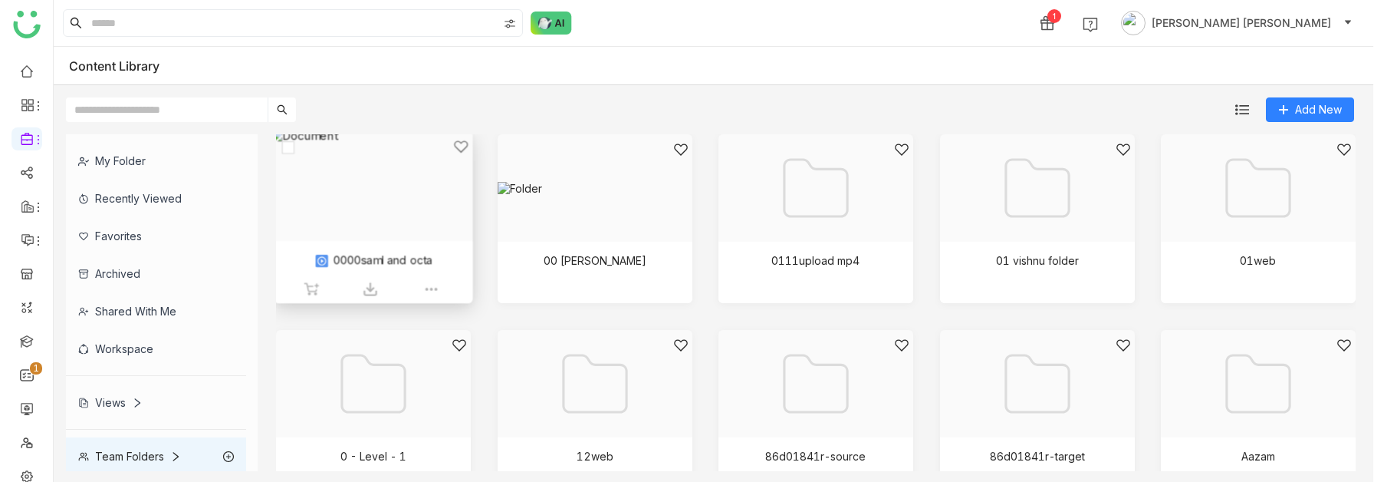
click at [387, 173] on div at bounding box center [368, 205] width 172 height 133
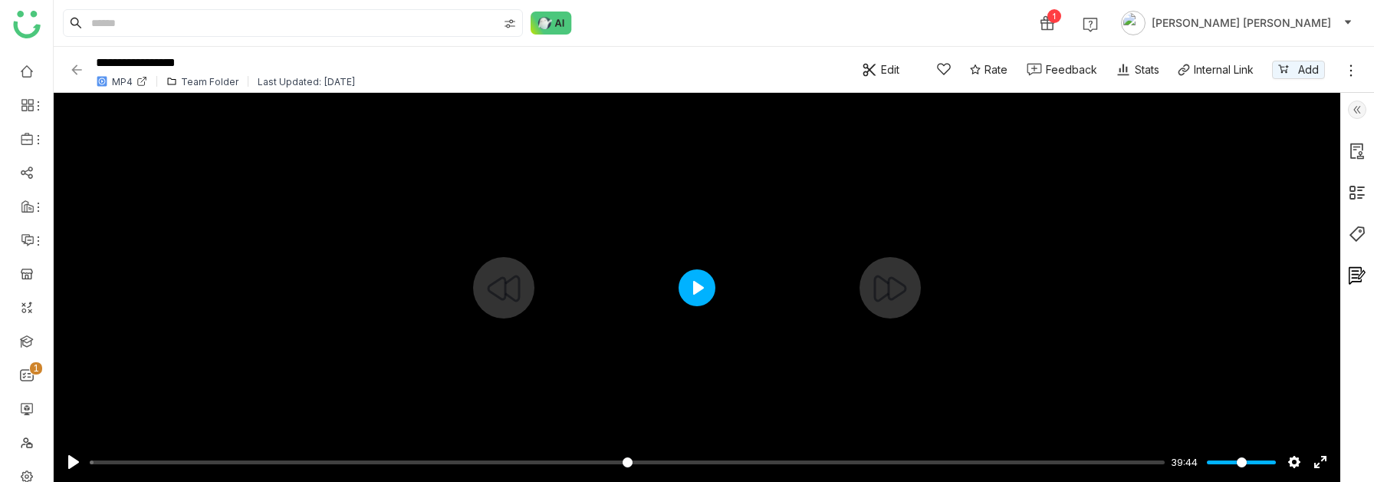
click at [698, 288] on button "Play" at bounding box center [697, 287] width 37 height 37
click at [140, 460] on input "Seek" at bounding box center [624, 462] width 1069 height 15
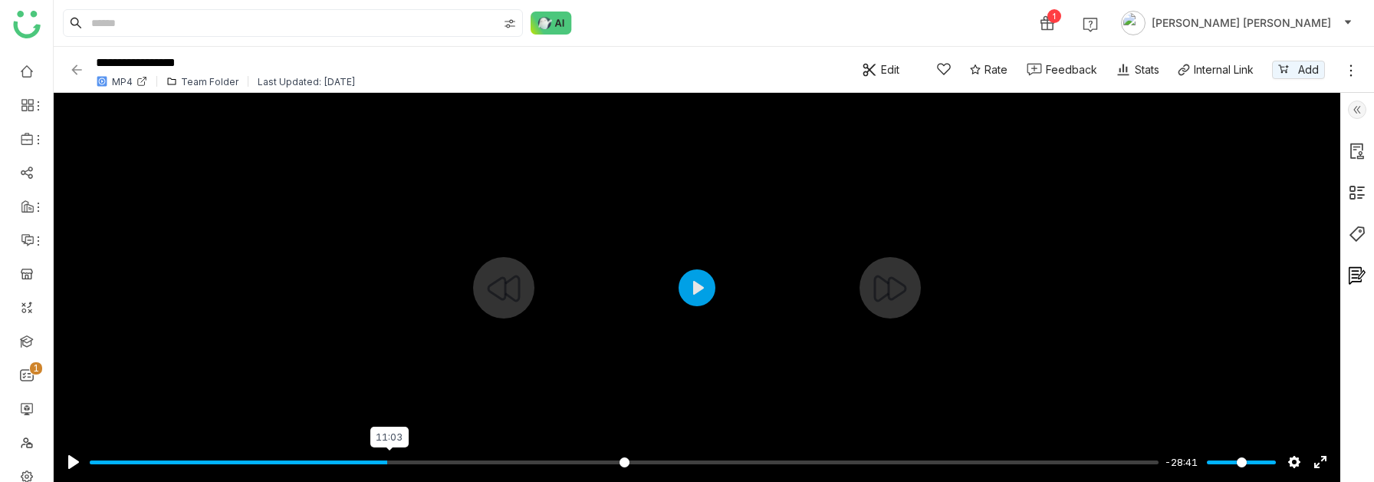
click at [389, 459] on input "Seek" at bounding box center [624, 462] width 1069 height 15
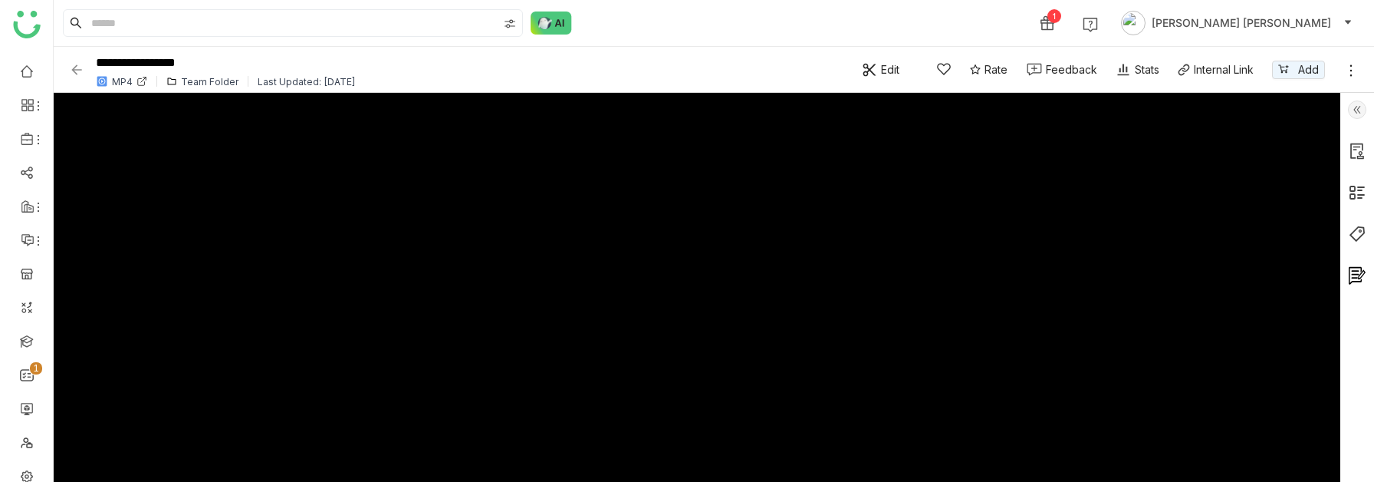
type input "*****"
click at [74, 64] on img at bounding box center [76, 69] width 15 height 15
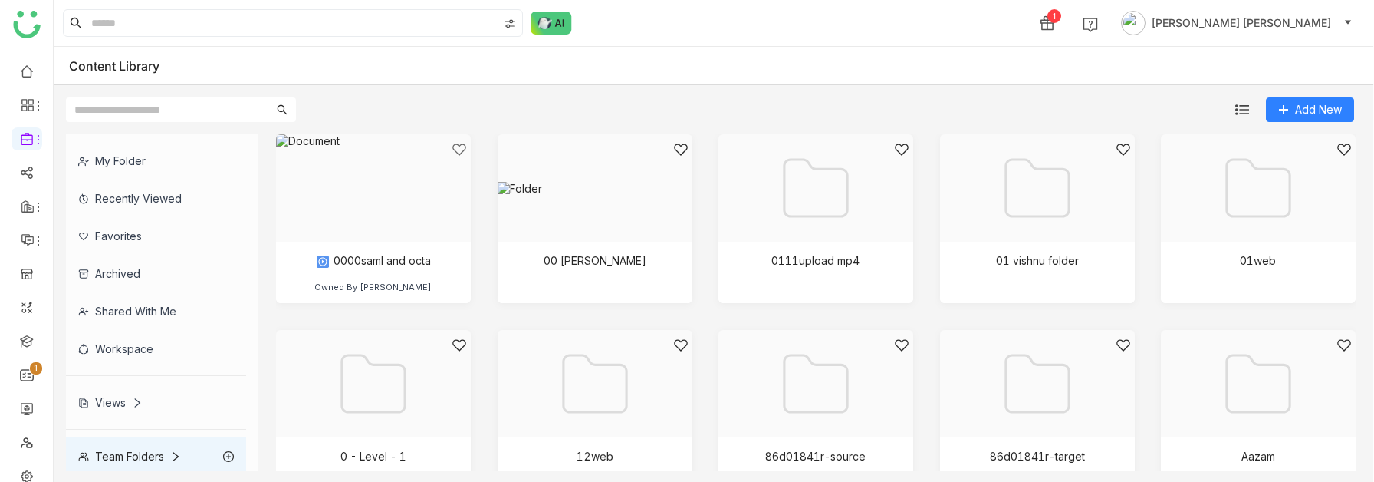
click at [146, 196] on div "Recently Viewed" at bounding box center [156, 198] width 180 height 38
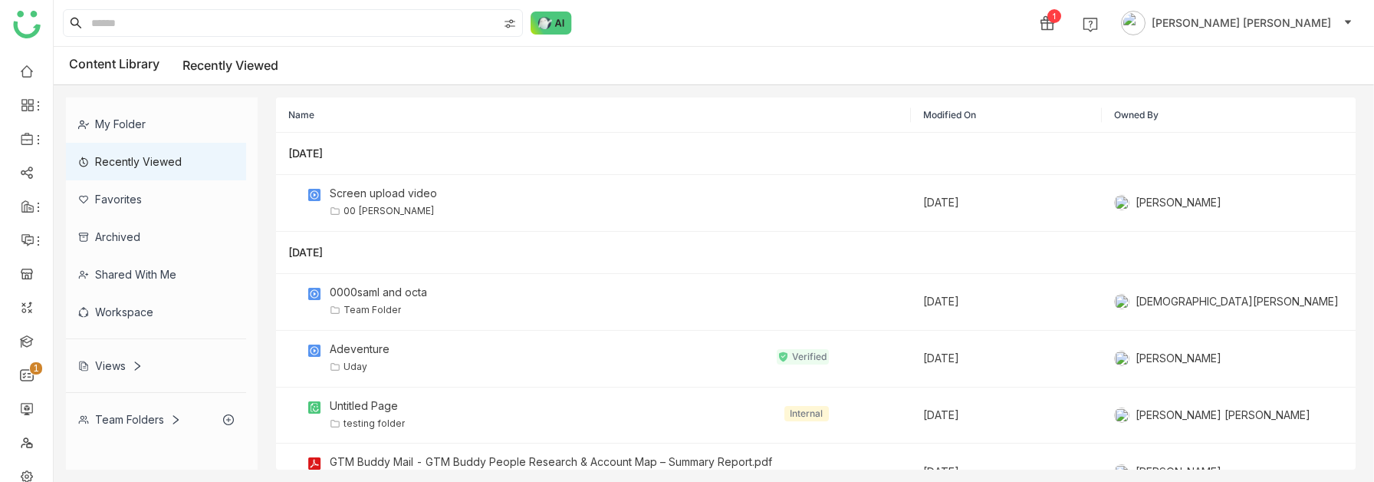
click at [126, 184] on div "Favorites" at bounding box center [156, 199] width 180 height 38
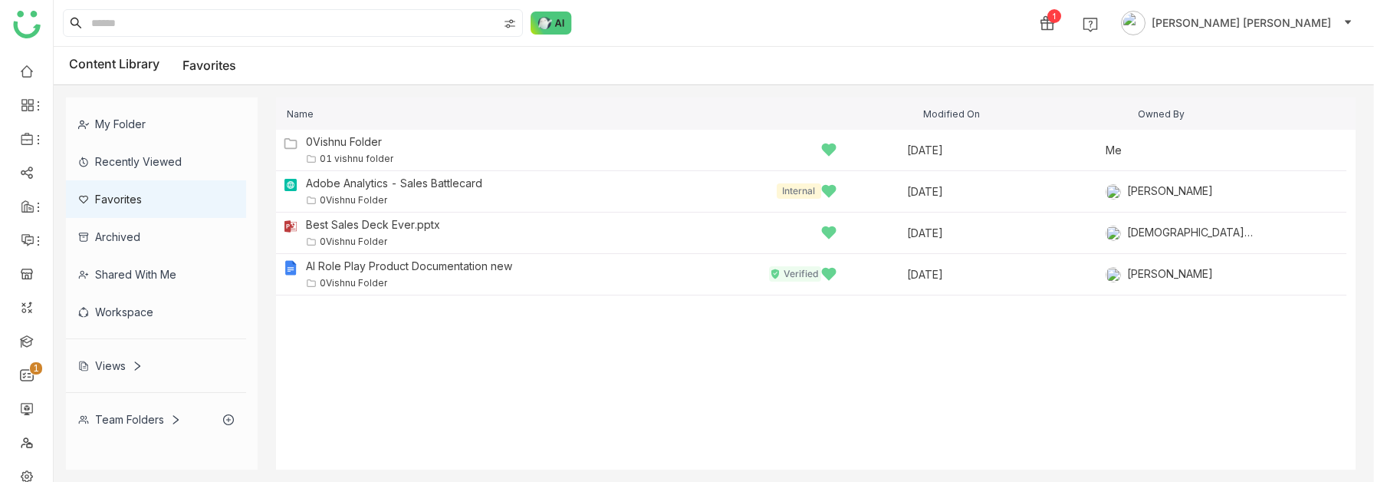
click at [136, 151] on div "Recently Viewed" at bounding box center [156, 162] width 180 height 38
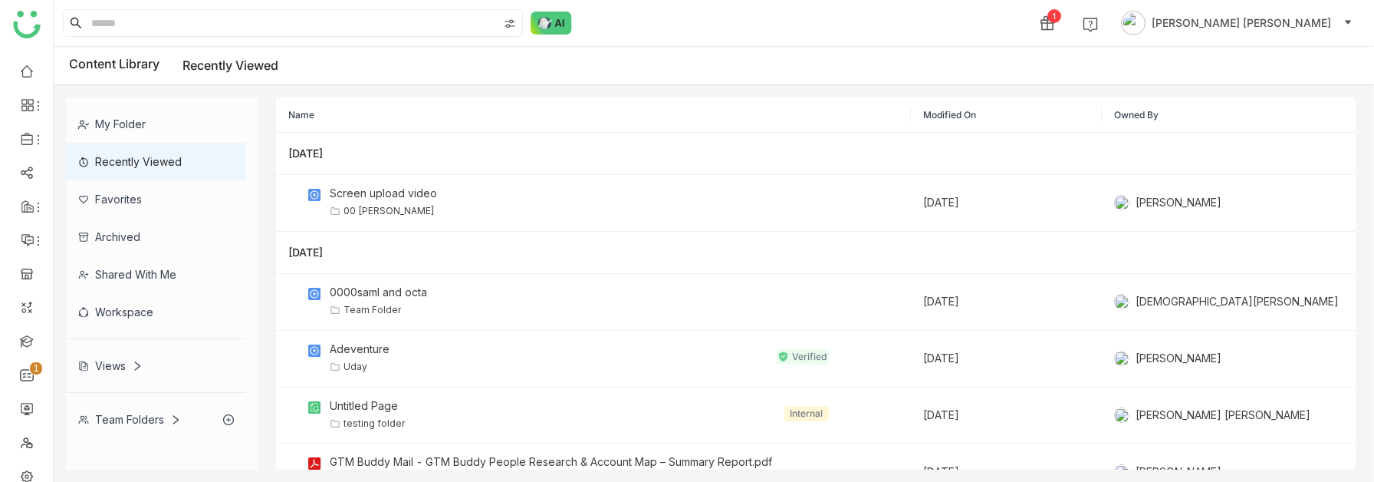
click at [164, 165] on div "Recently Viewed" at bounding box center [156, 162] width 180 height 38
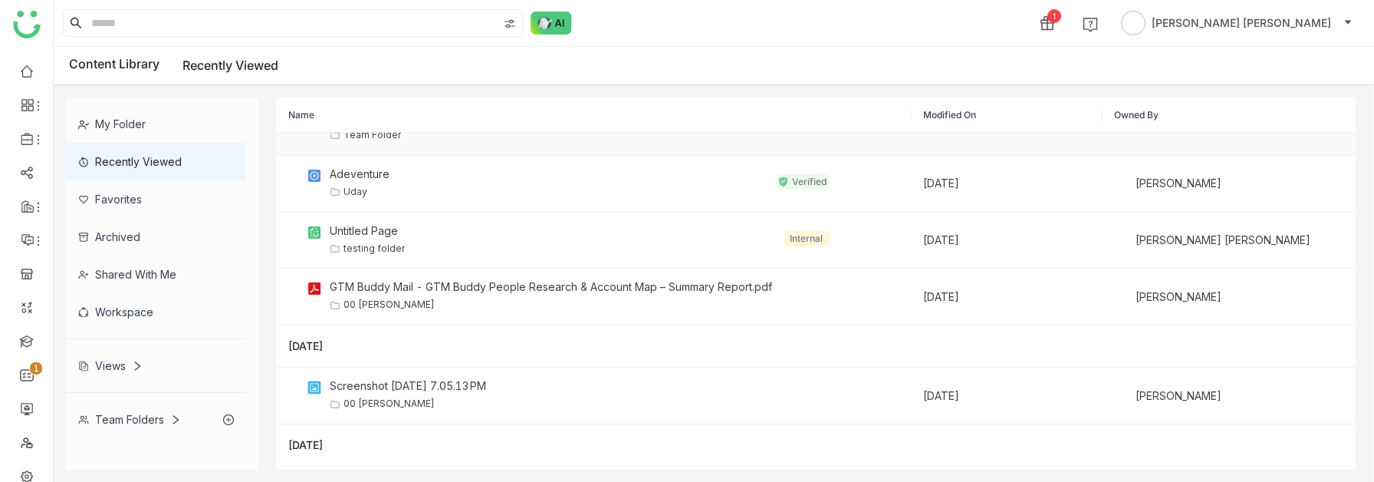
scroll to position [198, 0]
